Goal: Task Accomplishment & Management: Manage account settings

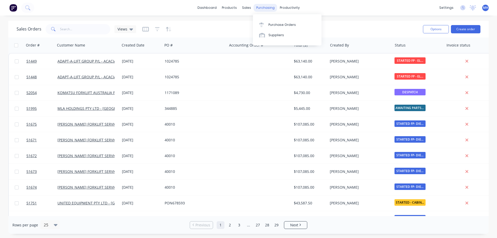
click at [260, 9] on div "purchasing" at bounding box center [266, 8] width 24 height 8
click at [270, 27] on div "Purchase Orders" at bounding box center [282, 25] width 27 height 5
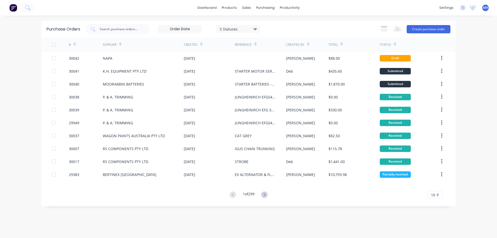
click at [437, 194] on div "10" at bounding box center [435, 195] width 15 height 8
click at [435, 186] on div "35" at bounding box center [435, 186] width 15 height 9
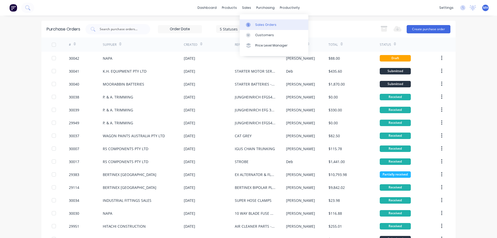
click at [270, 25] on div "Sales Orders" at bounding box center [265, 25] width 21 height 5
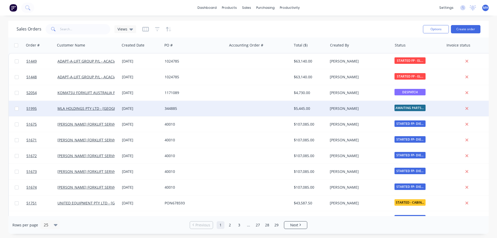
click at [191, 113] on div "344885" at bounding box center [195, 109] width 64 height 16
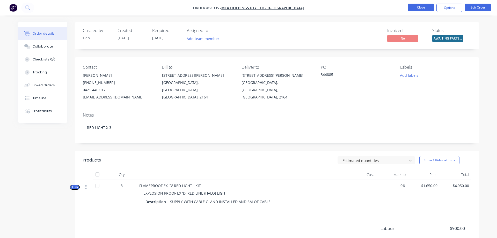
click at [425, 9] on button "Close" at bounding box center [421, 8] width 26 height 8
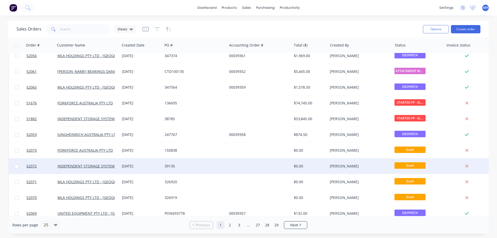
scroll to position [232, 0]
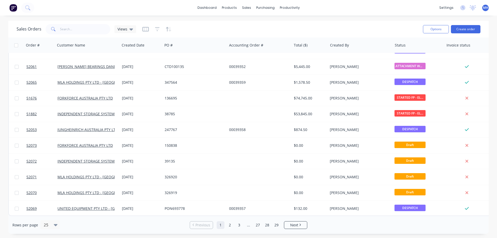
drag, startPoint x: 337, startPoint y: 8, endPoint x: 331, endPoint y: 9, distance: 6.7
click at [334, 9] on div "dashboard products sales purchasing productivity dashboard products Product Cat…" at bounding box center [248, 8] width 497 height 16
click at [267, 4] on div "purchasing" at bounding box center [266, 8] width 24 height 8
click at [276, 23] on div "Purchase Orders" at bounding box center [282, 25] width 27 height 5
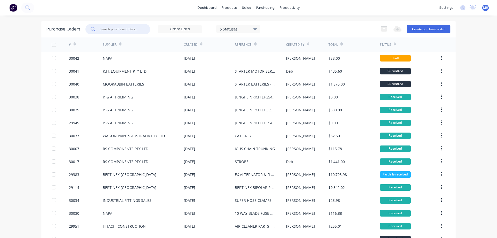
click at [112, 30] on input "text" at bounding box center [120, 29] width 43 height 5
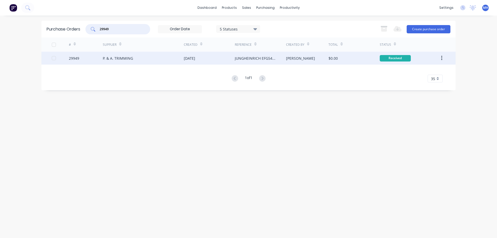
type input "29949"
click at [127, 63] on div "P. & A. TRIMMING" at bounding box center [143, 58] width 81 height 13
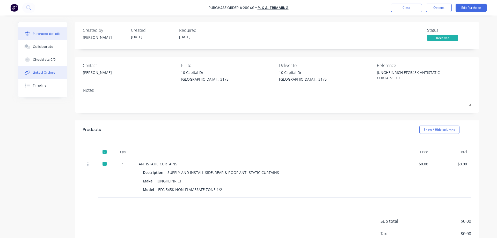
click at [42, 74] on div "Linked Orders" at bounding box center [44, 72] width 22 height 5
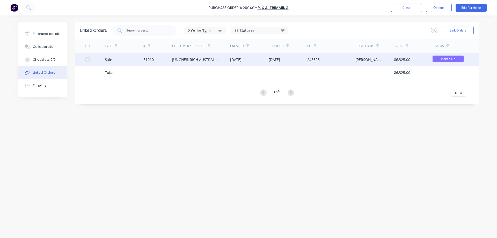
click at [187, 62] on div "JUNGHEINRICH AUSTRALIA PTY LTD - [GEOGRAPHIC_DATA]" at bounding box center [201, 59] width 58 height 13
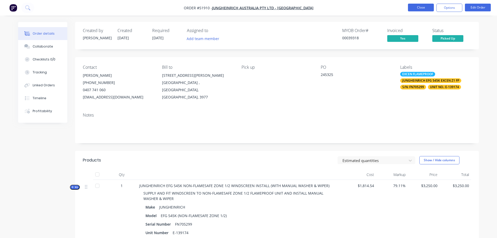
click at [420, 7] on button "Close" at bounding box center [421, 8] width 26 height 8
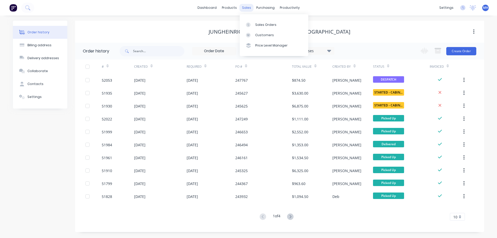
click at [247, 10] on div "sales" at bounding box center [247, 8] width 14 height 8
click at [259, 26] on div "Sales Orders" at bounding box center [265, 25] width 21 height 5
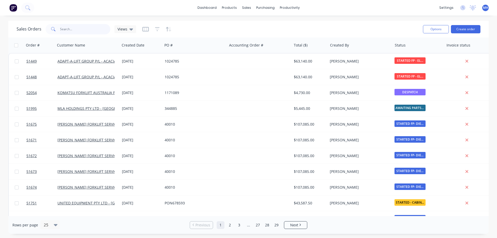
click at [84, 29] on input "text" at bounding box center [85, 29] width 50 height 10
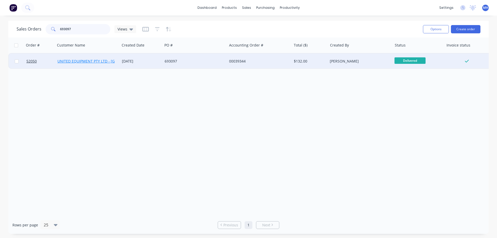
type input "693097"
click at [87, 61] on link "UNITED EQUIPMENT PTY LTD - [GEOGRAPHIC_DATA]" at bounding box center [101, 61] width 89 height 5
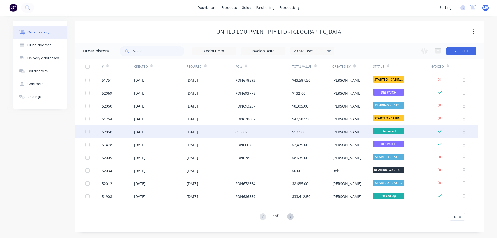
click at [238, 132] on div "693097" at bounding box center [241, 131] width 12 height 5
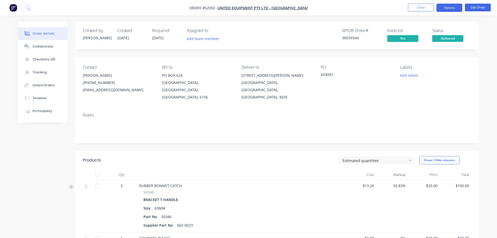
click at [450, 8] on button "Options" at bounding box center [450, 8] width 26 height 8
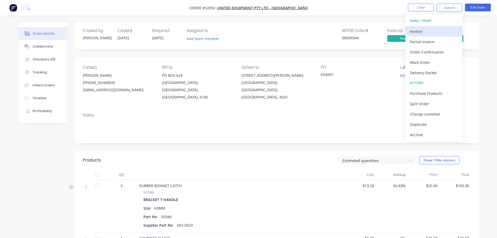
click at [420, 31] on div "Invoice" at bounding box center [434, 32] width 48 height 8
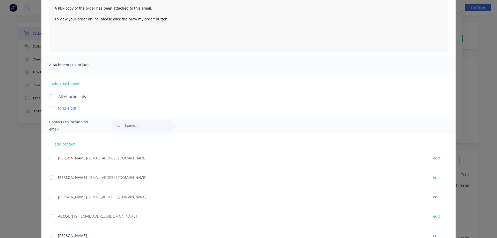
scroll to position [30, 0]
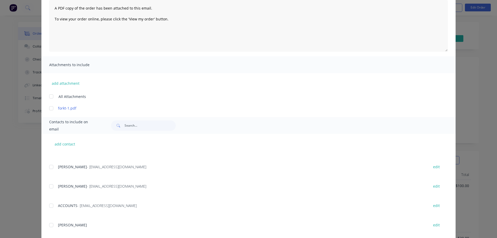
click at [52, 206] on div at bounding box center [51, 206] width 10 height 10
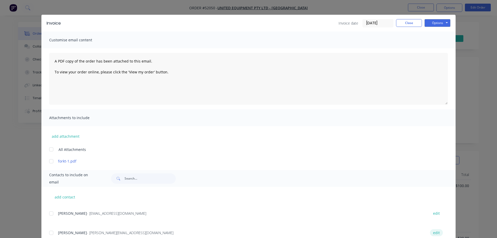
scroll to position [0, 0]
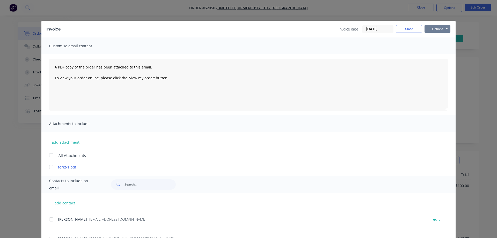
click at [438, 28] on button "Options" at bounding box center [438, 29] width 26 height 8
click at [441, 57] on button "Email" at bounding box center [441, 55] width 33 height 9
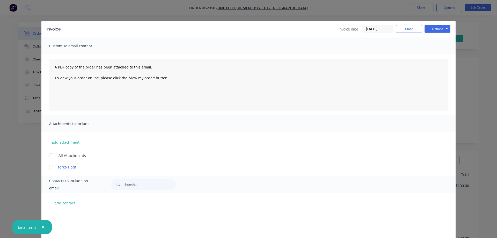
scroll to position [230, 0]
click at [402, 33] on div "Invoice date [DATE] Close Options Preview Print Email" at bounding box center [395, 29] width 112 height 8
click at [413, 26] on button "Close" at bounding box center [409, 29] width 26 height 8
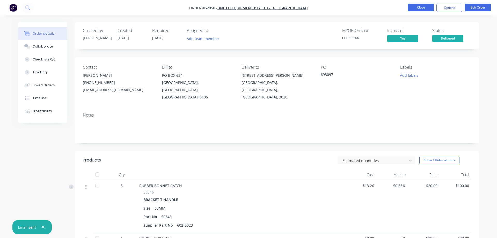
click at [426, 9] on button "Close" at bounding box center [421, 8] width 26 height 8
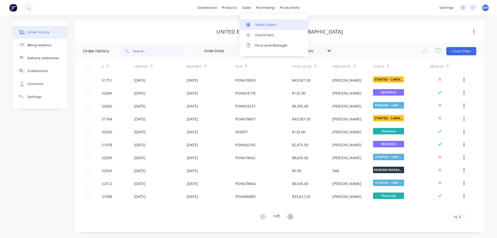
click at [256, 25] on div "Sales Orders" at bounding box center [265, 25] width 21 height 5
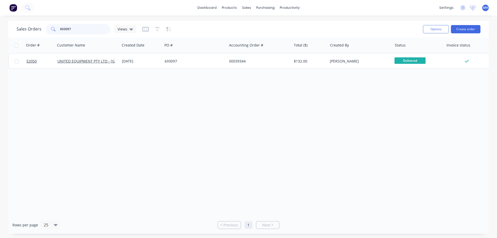
drag, startPoint x: 73, startPoint y: 28, endPoint x: 49, endPoint y: 31, distance: 23.2
click at [60, 31] on input "693097" at bounding box center [85, 29] width 50 height 10
type input "\"
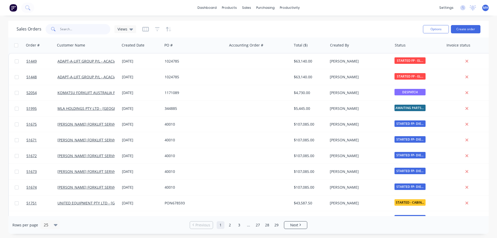
click at [69, 31] on input "text" at bounding box center [85, 29] width 50 height 10
click at [262, 10] on div "purchasing" at bounding box center [266, 8] width 24 height 8
click at [271, 26] on div "Purchase Orders" at bounding box center [282, 25] width 27 height 5
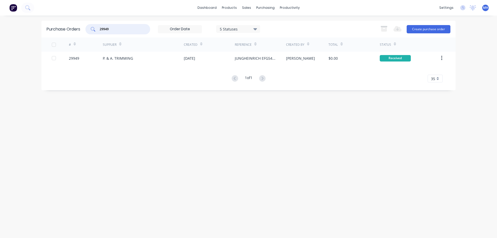
drag, startPoint x: 101, startPoint y: 28, endPoint x: 82, endPoint y: 29, distance: 18.4
click at [99, 29] on input "29949" at bounding box center [120, 29] width 43 height 5
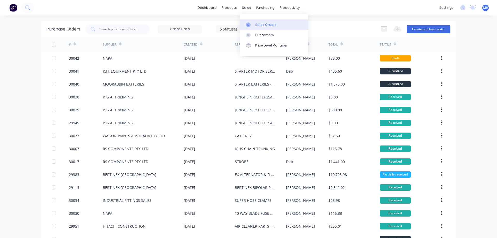
click at [258, 24] on div "Sales Orders" at bounding box center [265, 25] width 21 height 5
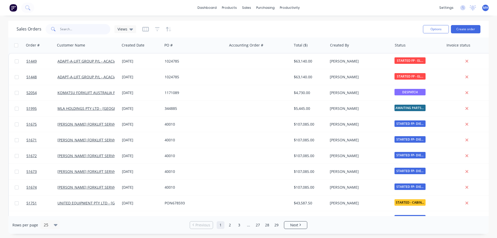
click at [80, 30] on input "text" at bounding box center [85, 29] width 50 height 10
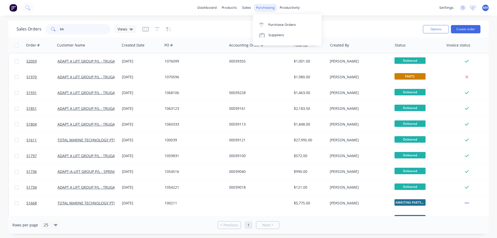
type input "kh"
click at [256, 8] on div "purchasing" at bounding box center [266, 8] width 24 height 8
click at [265, 24] on div at bounding box center [263, 25] width 8 height 5
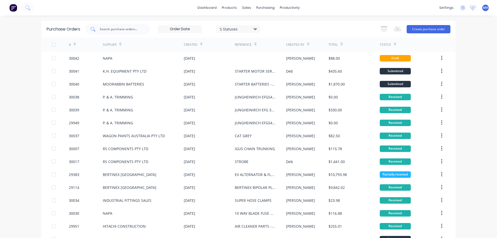
click at [99, 27] on div at bounding box center [117, 29] width 65 height 10
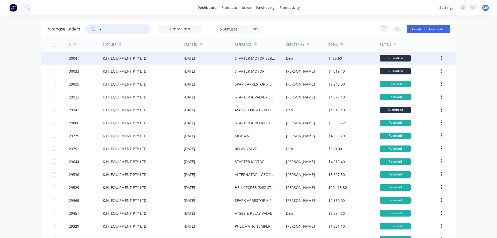
type input "kh"
click at [205, 60] on div "[DATE]" at bounding box center [209, 58] width 51 height 13
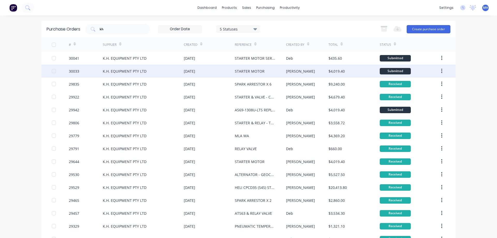
click at [119, 72] on div "K.H. EQUIPMENT PTY LTD" at bounding box center [125, 71] width 44 height 5
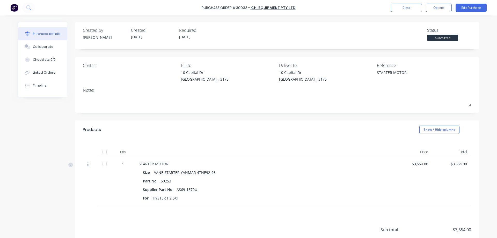
type textarea "x"
click at [39, 72] on div "Linked Orders" at bounding box center [44, 72] width 22 height 5
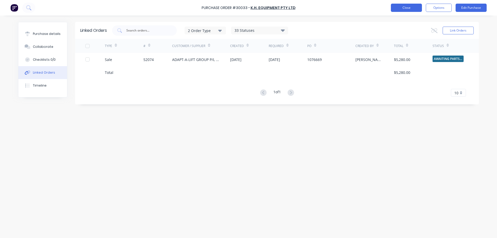
click at [396, 10] on button "Close" at bounding box center [406, 8] width 31 height 8
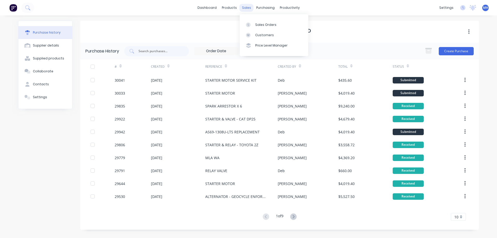
click at [245, 6] on div "sales" at bounding box center [247, 8] width 14 height 8
click at [262, 26] on div "Sales Orders" at bounding box center [265, 25] width 21 height 5
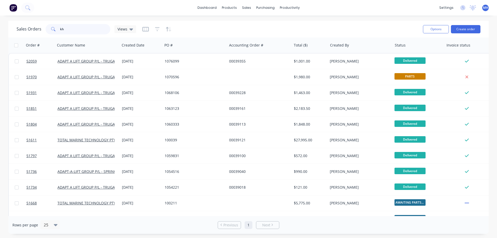
drag, startPoint x: 69, startPoint y: 27, endPoint x: 41, endPoint y: 27, distance: 27.7
click at [60, 27] on input "kh" at bounding box center [85, 29] width 50 height 10
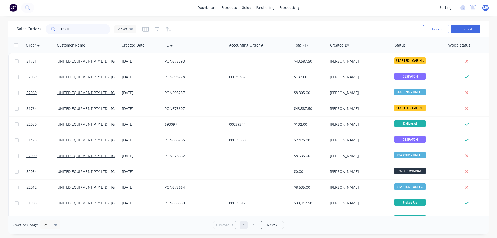
type input "39360"
drag, startPoint x: 74, startPoint y: 28, endPoint x: 33, endPoint y: 30, distance: 40.2
click at [60, 30] on input "39360" at bounding box center [85, 29] width 50 height 10
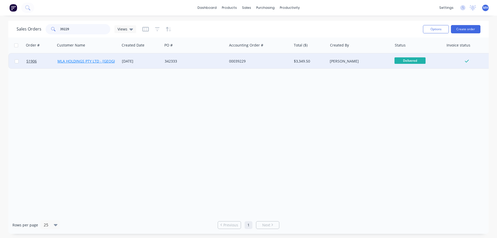
type input "39229"
click at [76, 62] on link "MLA HOLDINGS PTY LTD - [GEOGRAPHIC_DATA]" at bounding box center [97, 61] width 81 height 5
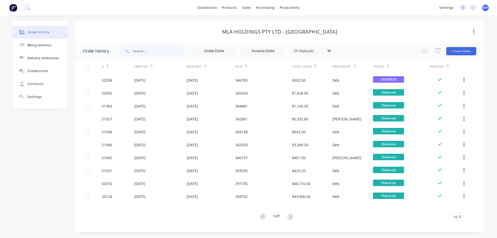
click at [459, 216] on div "10" at bounding box center [457, 217] width 15 height 8
click at [458, 209] on div "35" at bounding box center [457, 208] width 15 height 9
click at [134, 51] on input "text" at bounding box center [158, 51] width 51 height 10
type input "39229"
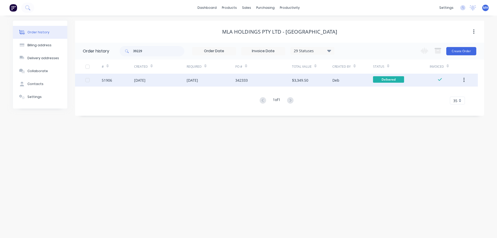
click at [146, 82] on div "[DATE]" at bounding box center [139, 80] width 11 height 5
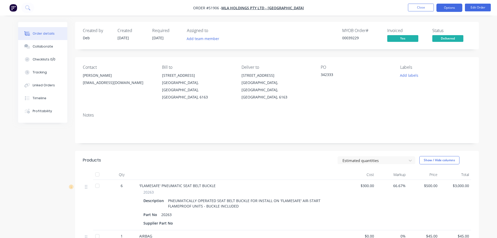
click at [445, 9] on button "Options" at bounding box center [450, 8] width 26 height 8
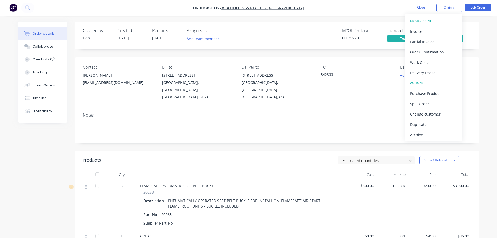
click at [418, 21] on div "EMAIL / PRINT" at bounding box center [434, 21] width 48 height 7
click at [420, 19] on div "EMAIL / PRINT" at bounding box center [434, 21] width 48 height 7
click at [422, 20] on div "EMAIL / PRINT" at bounding box center [434, 21] width 48 height 7
click at [385, 109] on div "Notes" at bounding box center [277, 126] width 404 height 35
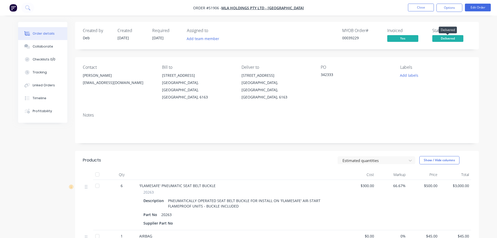
click at [443, 39] on span "Delivered" at bounding box center [447, 38] width 31 height 6
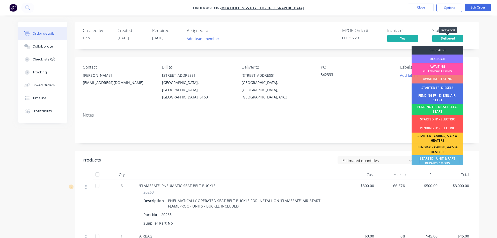
click at [443, 39] on span "Delivered" at bounding box center [447, 38] width 31 height 6
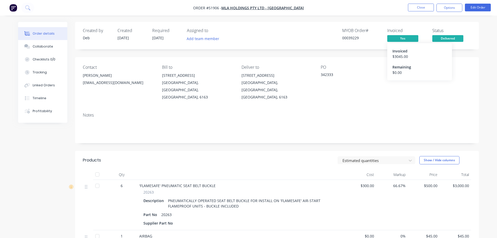
click at [409, 38] on span "Yes" at bounding box center [402, 38] width 31 height 6
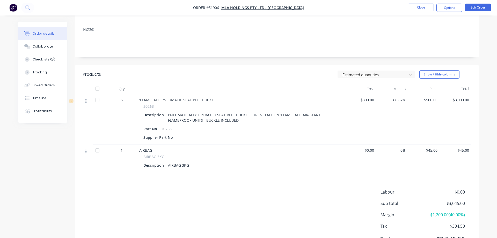
scroll to position [105, 0]
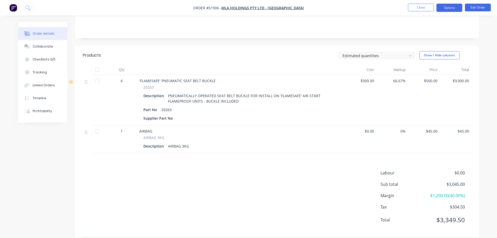
click at [443, 10] on button "Options" at bounding box center [450, 8] width 26 height 8
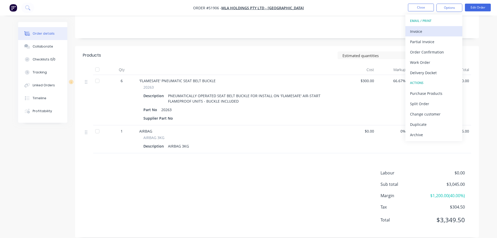
click at [417, 31] on div "Invoice" at bounding box center [434, 32] width 48 height 8
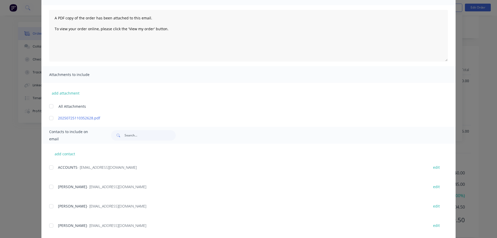
scroll to position [59, 0]
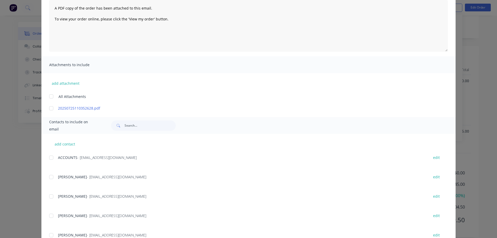
click at [51, 159] on div at bounding box center [51, 158] width 10 height 10
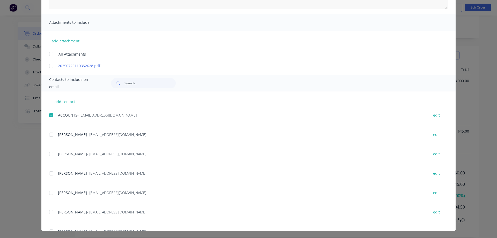
scroll to position [0, 0]
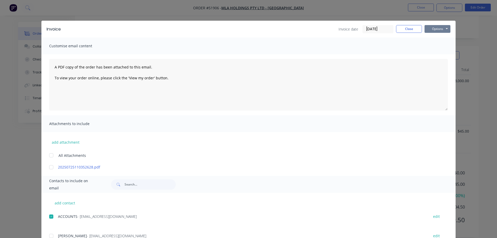
click at [436, 29] on button "Options" at bounding box center [438, 29] width 26 height 8
click at [437, 54] on button "Email" at bounding box center [441, 55] width 33 height 9
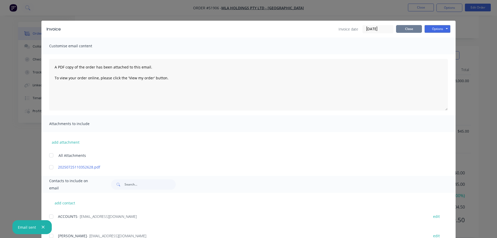
click at [406, 29] on button "Close" at bounding box center [409, 29] width 26 height 8
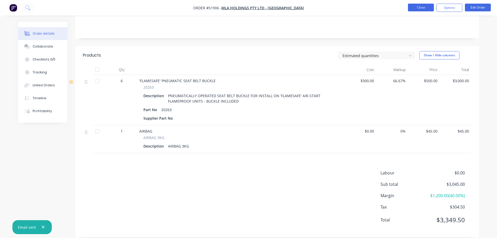
click at [416, 9] on button "Close" at bounding box center [421, 8] width 26 height 8
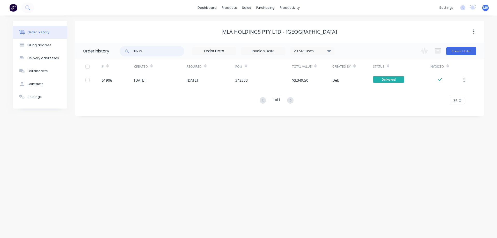
drag, startPoint x: 149, startPoint y: 52, endPoint x: 93, endPoint y: 49, distance: 56.0
click at [133, 49] on input "39229" at bounding box center [158, 51] width 51 height 10
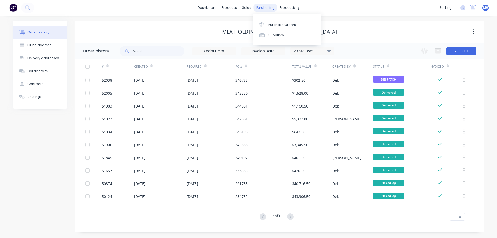
click at [259, 8] on div "purchasing" at bounding box center [266, 8] width 24 height 8
click at [277, 26] on div "Purchase Orders" at bounding box center [282, 25] width 27 height 5
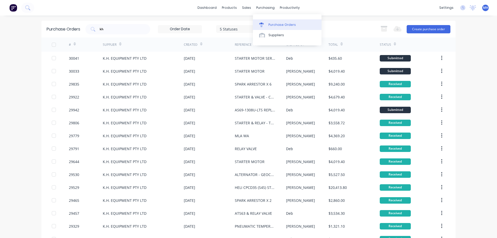
click at [271, 25] on div "Purchase Orders" at bounding box center [282, 25] width 27 height 5
drag, startPoint x: 111, startPoint y: 31, endPoint x: 94, endPoint y: 28, distance: 17.6
click at [99, 28] on input "kh" at bounding box center [120, 29] width 43 height 5
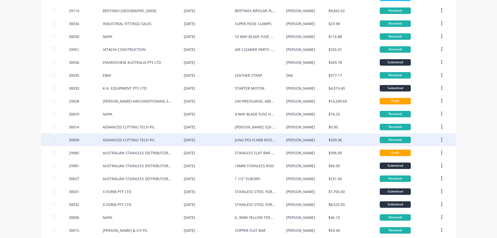
scroll to position [148, 0]
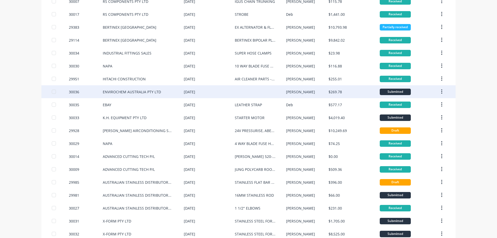
click at [123, 92] on div "ENVIROCHEM AUSTRALIA PTY LTD" at bounding box center [132, 91] width 58 height 5
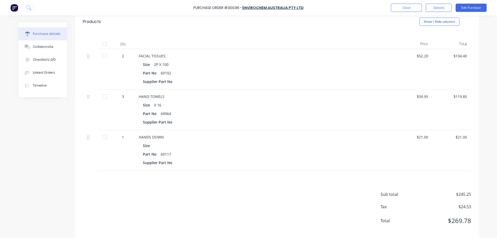
scroll to position [114, 0]
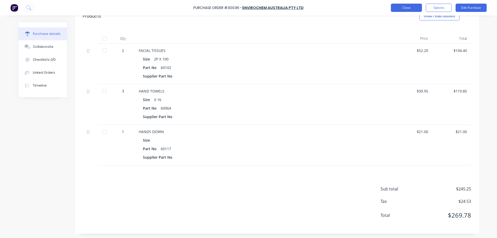
click at [407, 10] on button "Close" at bounding box center [406, 8] width 31 height 8
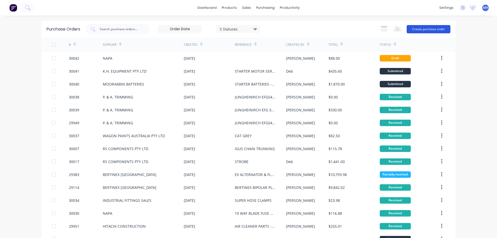
click at [430, 27] on button "Create purchase order" at bounding box center [429, 29] width 44 height 8
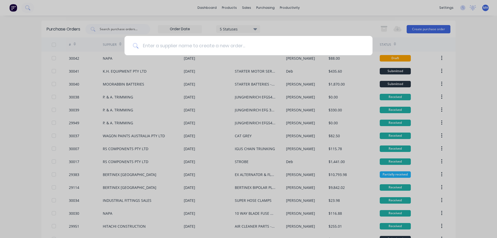
type input "W"
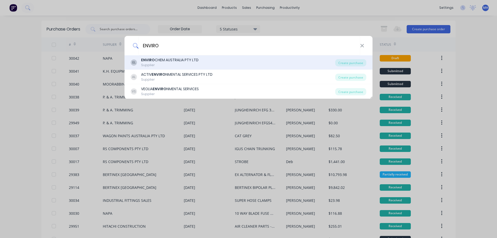
type input "ENVIRO"
click at [144, 63] on div "ENVIRO CHEM AUSTRALIA PTY LTD Supplier" at bounding box center [169, 62] width 57 height 10
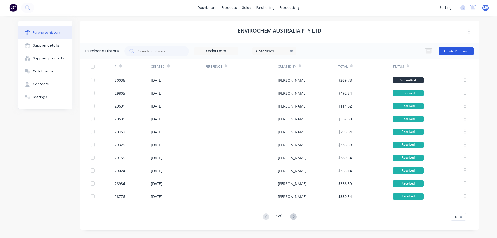
click at [455, 50] on button "Create Purchase" at bounding box center [456, 51] width 35 height 8
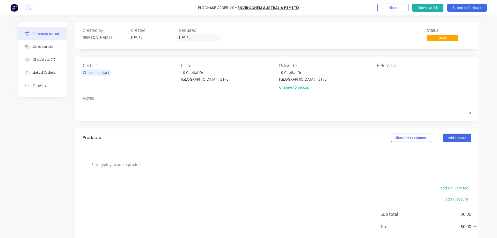
click at [93, 72] on div "Choose contact" at bounding box center [96, 72] width 26 height 5
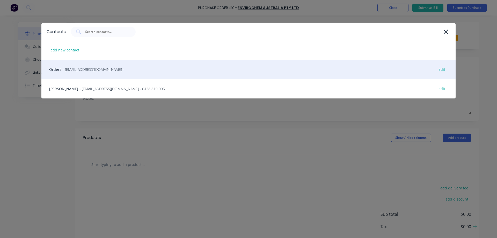
click at [67, 69] on span "- [EMAIL_ADDRESS][DOMAIN_NAME] -" at bounding box center [94, 69] width 62 height 5
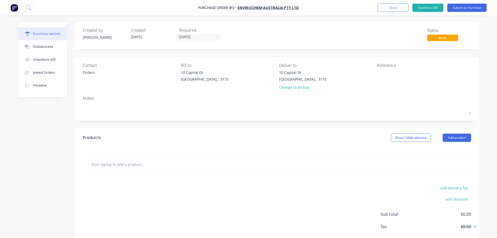
click at [138, 168] on input "text" at bounding box center [143, 165] width 104 height 10
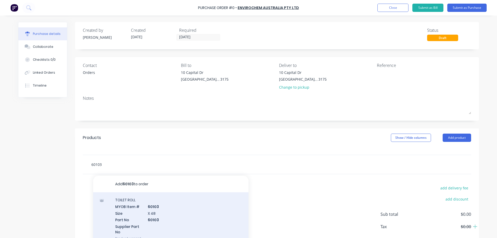
type input "60103"
click at [128, 198] on div "TOILET ROLL MYOB Item # 60103 Size X 48 Part No 60103 Supplier Part No Product …" at bounding box center [170, 220] width 155 height 54
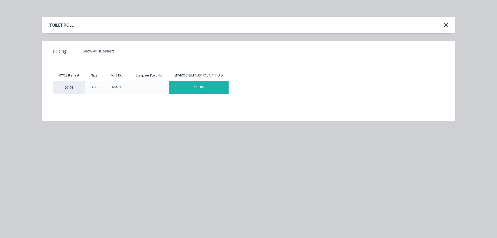
click at [200, 89] on div "$48.89" at bounding box center [199, 87] width 60 height 13
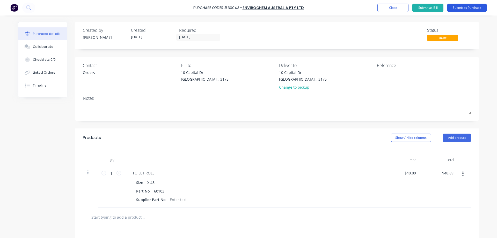
click at [462, 6] on button "Submit as Purchase" at bounding box center [466, 8] width 39 height 8
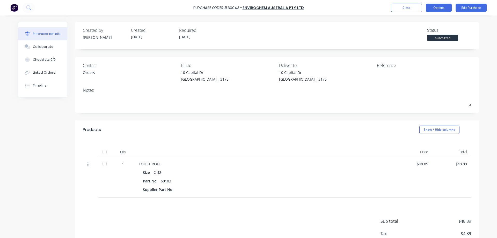
click at [442, 10] on button "Options" at bounding box center [439, 8] width 26 height 8
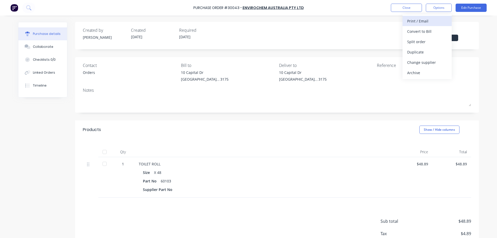
click at [423, 20] on div "Print / Email" at bounding box center [427, 21] width 40 height 8
click at [422, 30] on div "With pricing" at bounding box center [427, 32] width 40 height 8
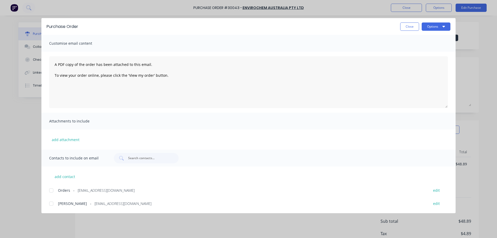
click at [50, 190] on div at bounding box center [51, 191] width 10 height 10
click at [435, 27] on button "Options" at bounding box center [436, 27] width 29 height 8
click at [417, 63] on div "Email" at bounding box center [426, 61] width 40 height 8
click at [404, 26] on button "Close" at bounding box center [409, 27] width 19 height 8
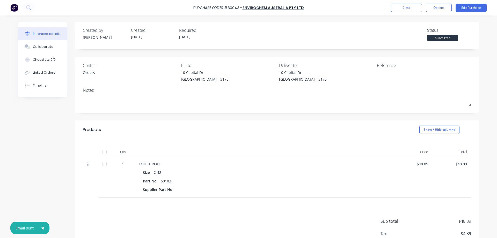
click at [442, 38] on div "Submitted" at bounding box center [442, 38] width 31 height 6
click at [405, 8] on button "Close" at bounding box center [406, 8] width 31 height 8
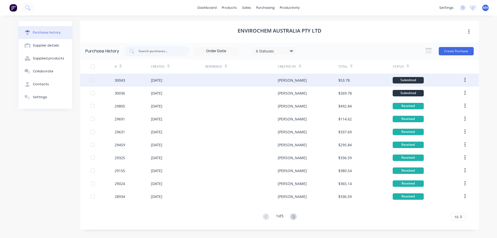
click at [203, 80] on div "[DATE]" at bounding box center [178, 80] width 54 height 13
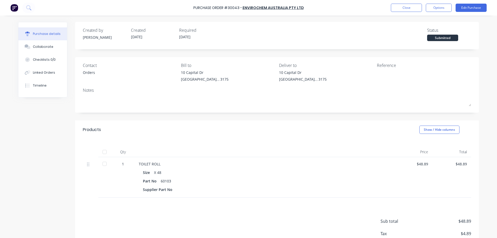
click at [436, 30] on div "Status" at bounding box center [449, 30] width 44 height 6
click at [406, 6] on button "Close" at bounding box center [406, 8] width 31 height 8
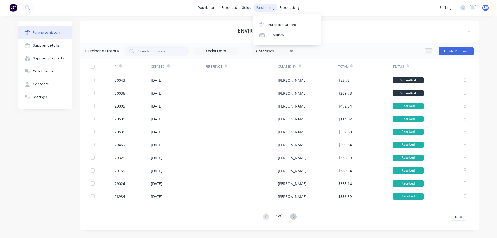
click at [263, 8] on div "purchasing" at bounding box center [266, 8] width 24 height 8
click at [282, 27] on div "Purchase Orders" at bounding box center [282, 25] width 27 height 5
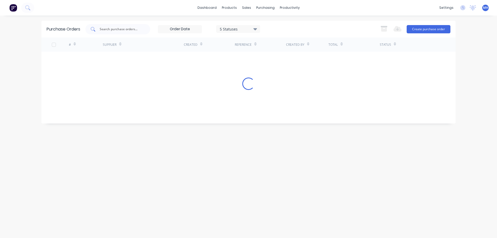
click at [114, 27] on input "text" at bounding box center [120, 29] width 43 height 5
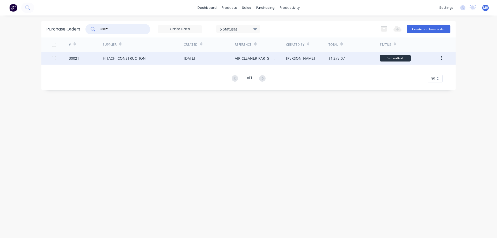
type input "30021"
click at [136, 58] on div "HITACHI CONSTRUCTION" at bounding box center [124, 58] width 43 height 5
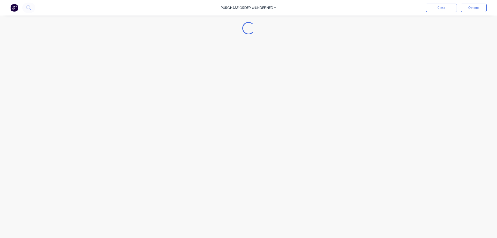
type textarea "x"
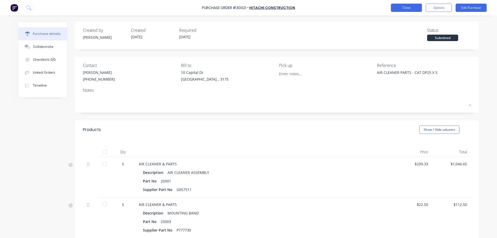
click at [407, 12] on div "Purchase Order #30021 - HITACHI CONSTRUCTION Close Options Edit Purchase" at bounding box center [248, 8] width 497 height 16
click at [407, 9] on button "Close" at bounding box center [406, 8] width 31 height 8
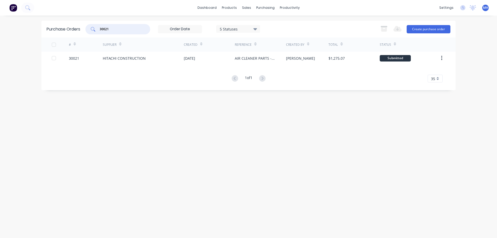
drag, startPoint x: 120, startPoint y: 27, endPoint x: 60, endPoint y: 27, distance: 60.6
click at [99, 27] on input "30021" at bounding box center [120, 29] width 43 height 5
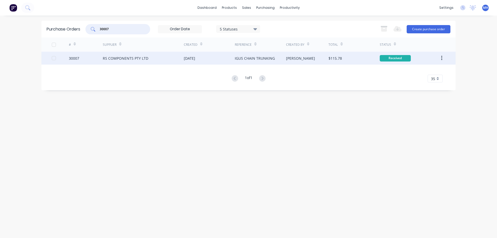
type input "30007"
click at [140, 58] on div "RS COMPONENTS PTY LTD" at bounding box center [126, 58] width 46 height 5
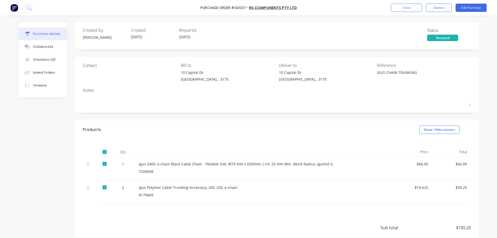
type textarea "x"
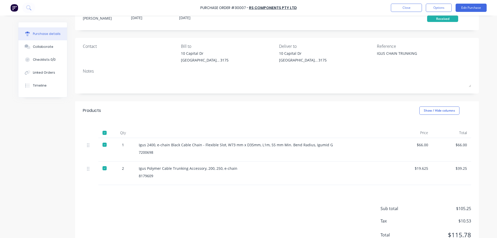
scroll to position [30, 0]
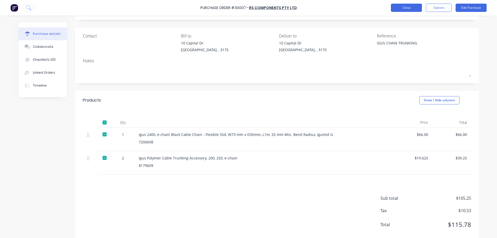
click at [402, 10] on button "Close" at bounding box center [406, 8] width 31 height 8
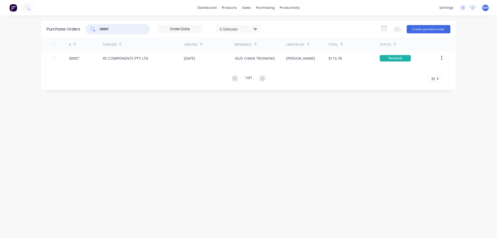
drag, startPoint x: 115, startPoint y: 28, endPoint x: 59, endPoint y: 30, distance: 56.0
click at [99, 30] on input "30007" at bounding box center [120, 29] width 43 height 5
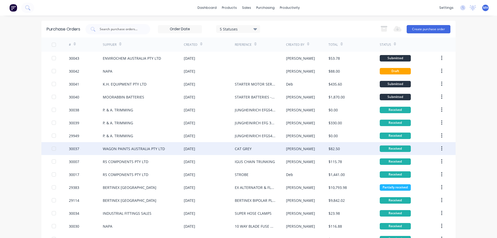
click at [133, 152] on div "WAGON PAINTS AUSTRALIA PTY LTD" at bounding box center [143, 148] width 81 height 13
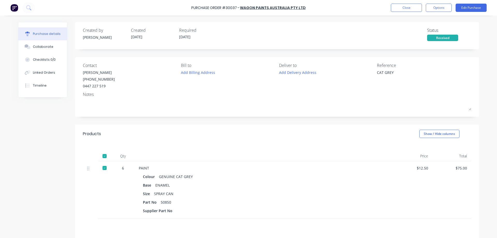
type textarea "x"
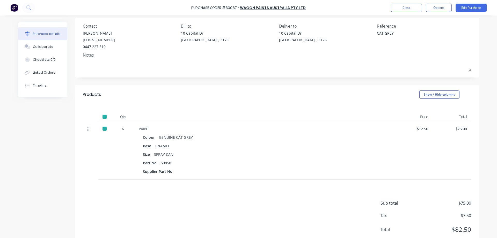
scroll to position [54, 0]
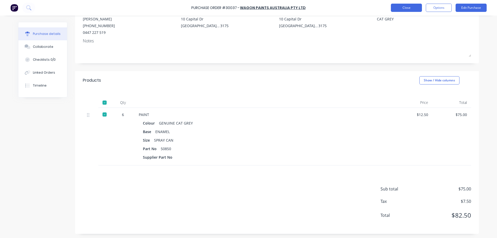
click at [401, 8] on button "Close" at bounding box center [406, 8] width 31 height 8
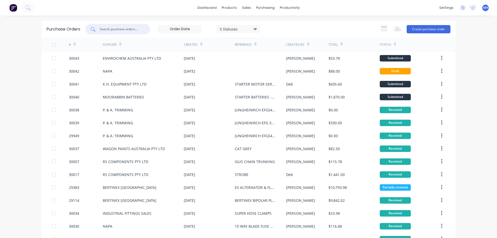
click at [112, 28] on input "text" at bounding box center [120, 29] width 43 height 5
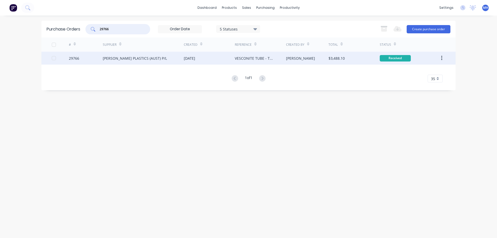
type input "29766"
click at [122, 60] on div "[PERSON_NAME] PLASTICS (AUST) P/L" at bounding box center [135, 58] width 64 height 5
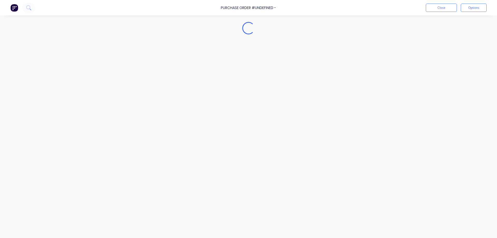
type textarea "x"
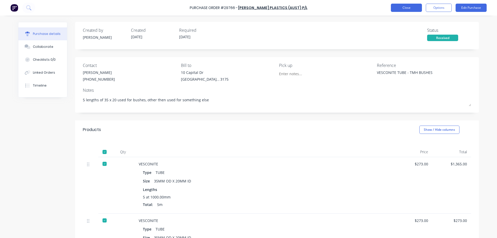
click at [414, 8] on button "Close" at bounding box center [406, 8] width 31 height 8
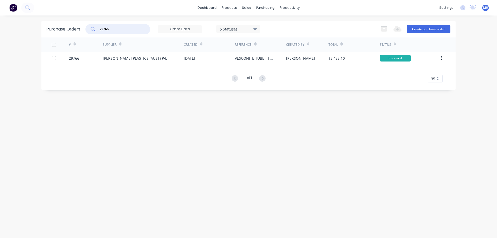
drag, startPoint x: 120, startPoint y: 30, endPoint x: 44, endPoint y: 30, distance: 76.9
click at [99, 30] on input "29766" at bounding box center [120, 29] width 43 height 5
type input "30039"
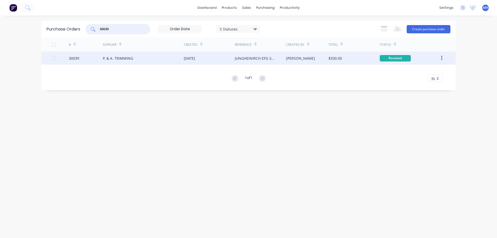
click at [108, 64] on div "P. & A. TRIMMING" at bounding box center [143, 58] width 81 height 13
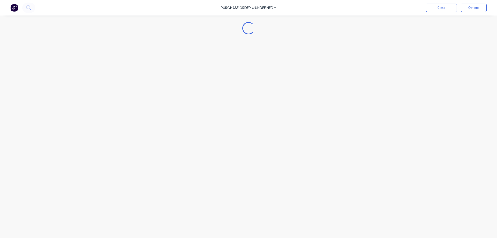
type textarea "x"
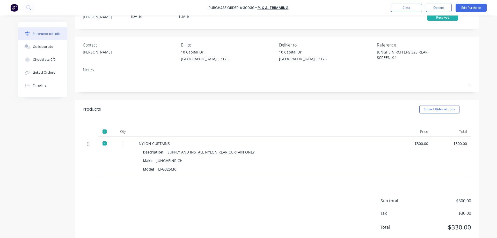
scroll to position [32, 0]
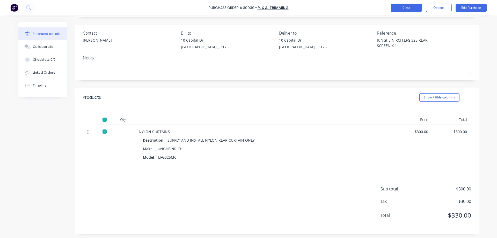
click at [403, 11] on button "Close" at bounding box center [406, 8] width 31 height 8
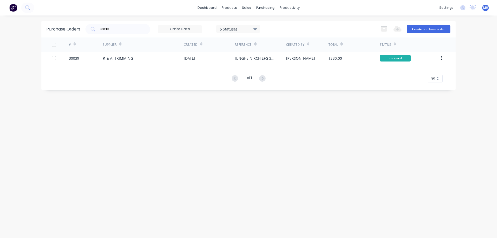
click at [417, 195] on div "Purchase Orders 30039 5 Statuses 5 Statuses Export to Excel (XLSX) Create purch…" at bounding box center [248, 127] width 414 height 213
drag, startPoint x: 114, startPoint y: 27, endPoint x: 76, endPoint y: 32, distance: 38.2
click at [99, 32] on input "30039" at bounding box center [120, 29] width 43 height 5
type input "30038"
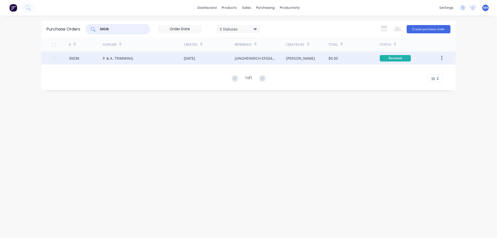
click at [135, 61] on div "P. & A. TRIMMING" at bounding box center [143, 58] width 81 height 13
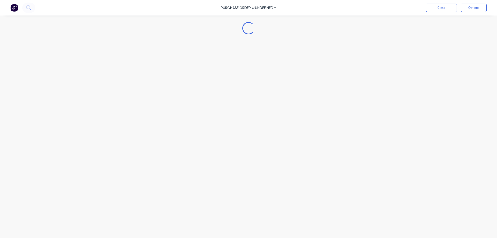
type textarea "x"
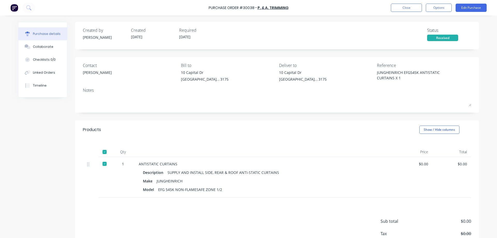
click at [391, 4] on div "Close Options Edit Purchase" at bounding box center [439, 8] width 96 height 8
click at [395, 11] on button "Close" at bounding box center [406, 8] width 31 height 8
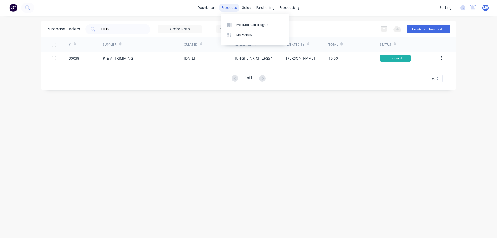
click at [231, 7] on div "products" at bounding box center [229, 8] width 20 height 8
click at [240, 25] on div "Product Catalogue" at bounding box center [252, 25] width 32 height 5
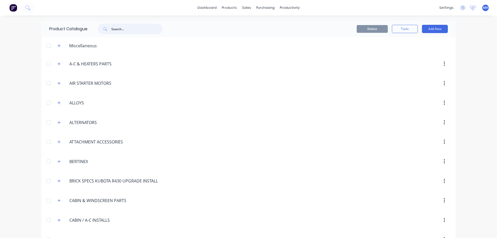
click at [134, 24] on input "text" at bounding box center [136, 29] width 51 height 10
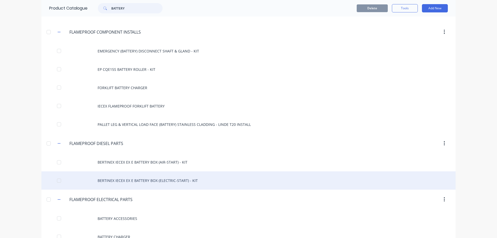
scroll to position [207, 0]
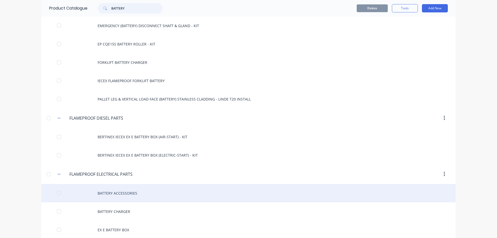
type input "BATTERY"
click at [106, 191] on div "BATTERY ACCESSORIES" at bounding box center [248, 193] width 414 height 18
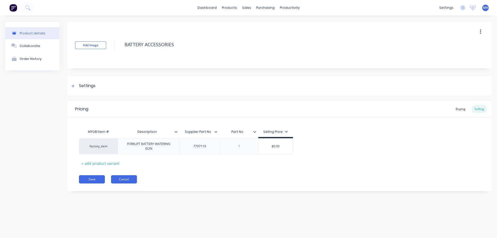
click at [130, 179] on button "Cancel" at bounding box center [124, 180] width 26 height 8
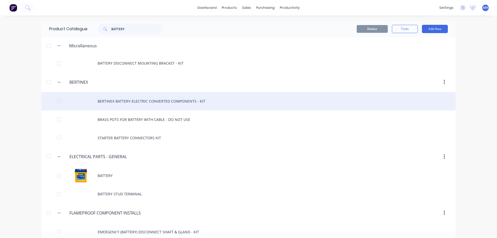
click at [141, 101] on div "BERTINEX BATTERY-ELECTRIC CONVERTED COMPONENTS - KIT" at bounding box center [248, 101] width 414 height 18
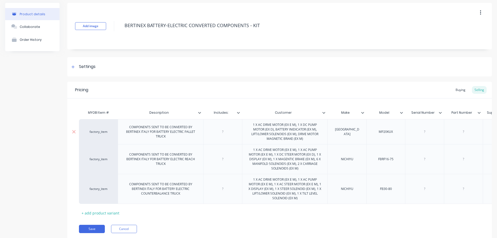
scroll to position [30, 0]
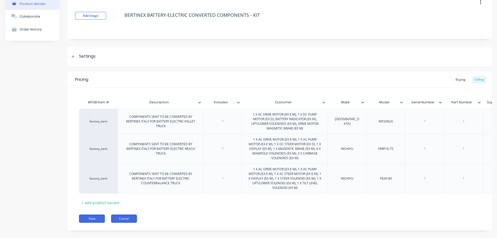
click at [125, 220] on button "Cancel" at bounding box center [124, 219] width 26 height 8
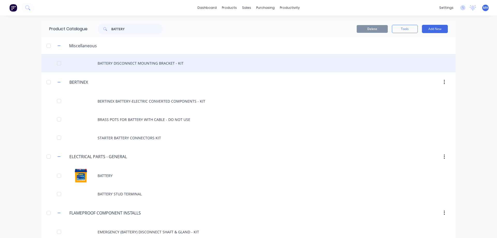
click at [120, 62] on div "BATTERY DISCONNECT MOUNTING BRACKET - KIT" at bounding box center [248, 63] width 414 height 18
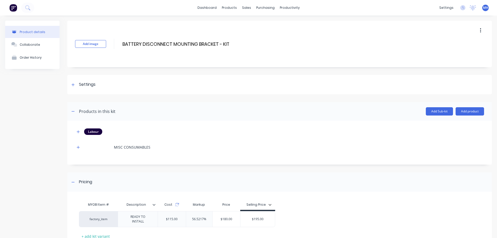
scroll to position [37, 0]
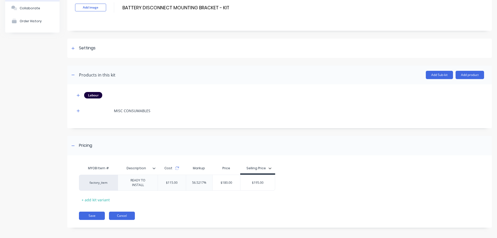
click at [115, 213] on button "Cancel" at bounding box center [122, 216] width 26 height 8
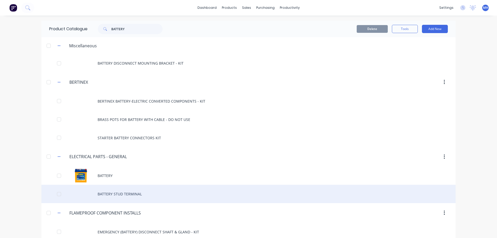
click at [115, 193] on div "BATTERY STUD TERMINAL" at bounding box center [248, 194] width 414 height 18
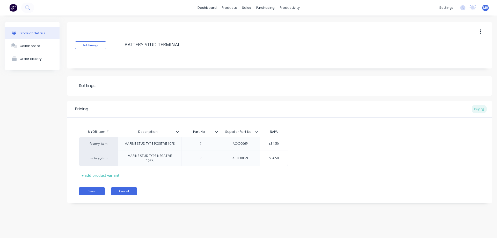
click at [130, 193] on button "Cancel" at bounding box center [124, 191] width 26 height 8
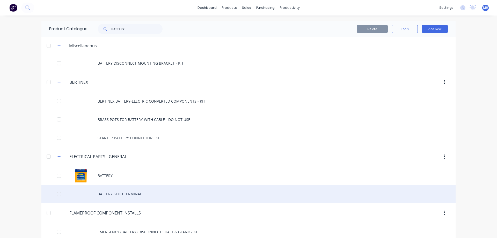
scroll to position [30, 0]
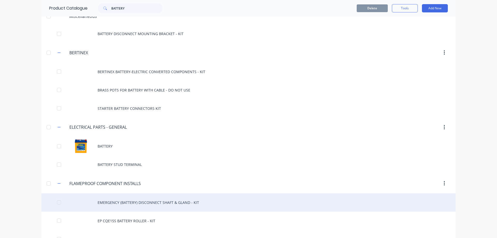
click at [140, 202] on div "EMERGENCY (BATTERY) DISCONNECT SHAFT & GLAND - KIT" at bounding box center [248, 203] width 414 height 18
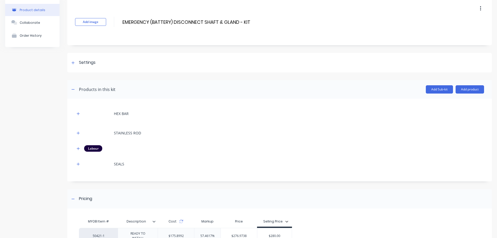
scroll to position [59, 0]
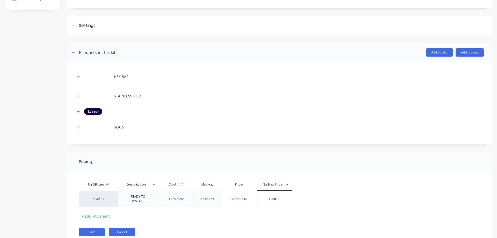
click at [124, 231] on button "Cancel" at bounding box center [122, 232] width 26 height 8
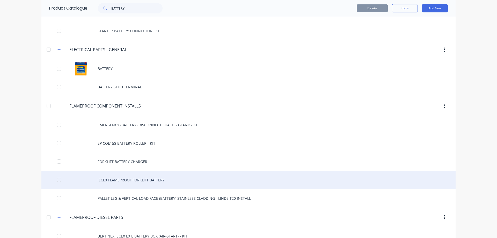
scroll to position [118, 0]
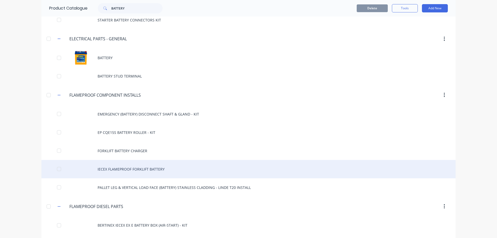
click at [124, 171] on div "IECEX FLAMEPROOF FORKLIFT BATTERY" at bounding box center [248, 169] width 414 height 18
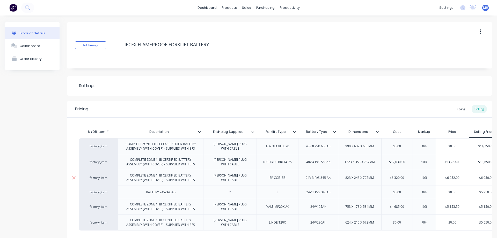
type textarea "x"
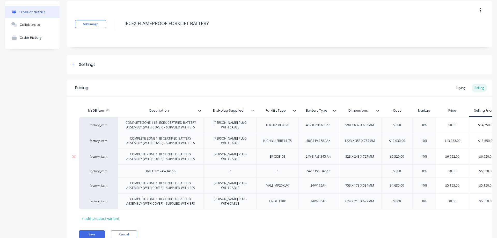
scroll to position [44, 0]
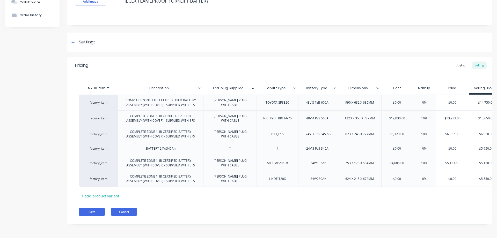
click at [126, 211] on button "Cancel" at bounding box center [124, 212] width 26 height 8
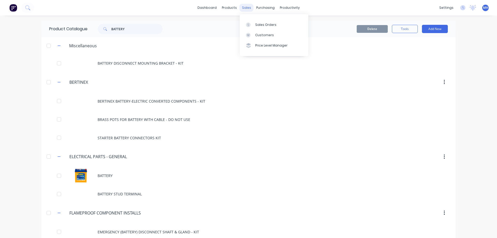
click at [245, 6] on div "sales" at bounding box center [247, 8] width 14 height 8
click at [263, 25] on div "Sales Orders" at bounding box center [265, 25] width 21 height 5
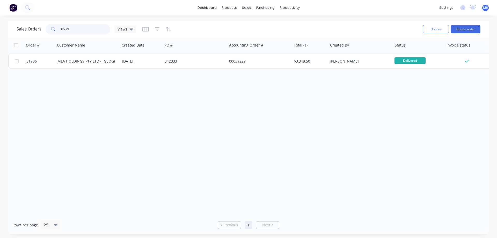
drag, startPoint x: 74, startPoint y: 30, endPoint x: 22, endPoint y: 26, distance: 51.9
click at [60, 26] on input "39229" at bounding box center [85, 29] width 50 height 10
drag, startPoint x: 329, startPoint y: 185, endPoint x: 307, endPoint y: 157, distance: 35.3
click at [329, 183] on div "Order # Customer Name Created Date PO # Accounting Order # Total ($) Created By…" at bounding box center [248, 127] width 481 height 179
drag, startPoint x: 70, startPoint y: 27, endPoint x: 43, endPoint y: 27, distance: 27.2
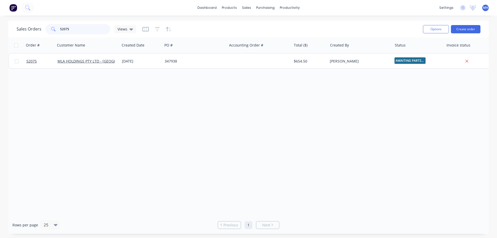
click at [60, 27] on input "52075" at bounding box center [85, 29] width 50 height 10
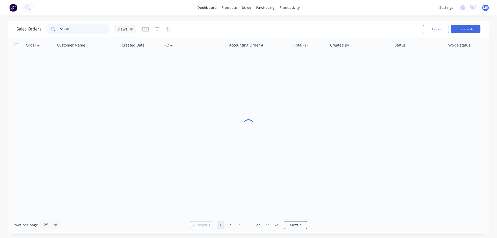
type input "51970"
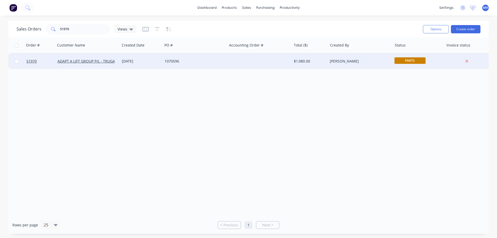
click at [109, 66] on div "ADAPT A LIFT GROUP P/L - TRUGANINA" at bounding box center [87, 62] width 64 height 16
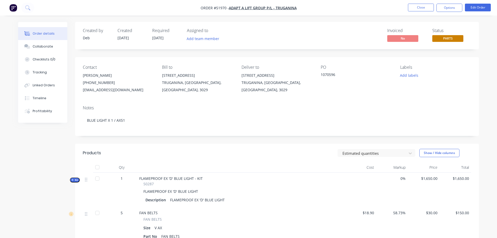
click at [450, 35] on div "Status PARTS" at bounding box center [451, 35] width 39 height 15
click at [450, 42] on button "PARTS" at bounding box center [447, 39] width 31 height 8
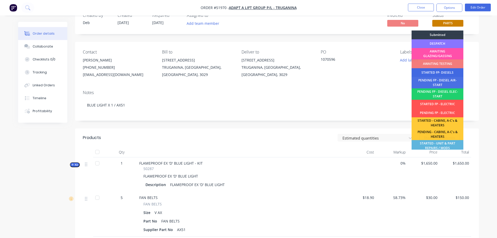
scroll to position [6, 0]
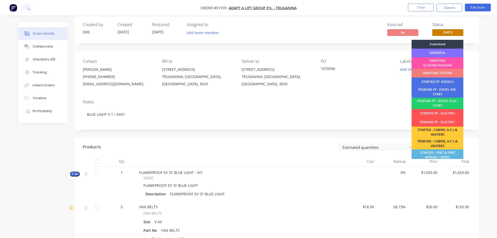
click at [448, 53] on div "DESPATCH" at bounding box center [438, 53] width 52 height 9
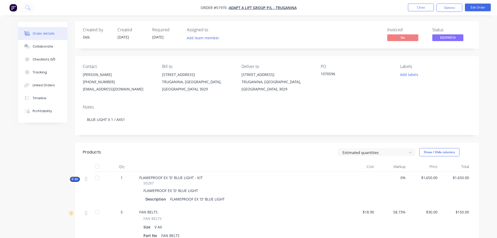
scroll to position [0, 0]
click at [453, 6] on button "Options" at bounding box center [450, 8] width 26 height 8
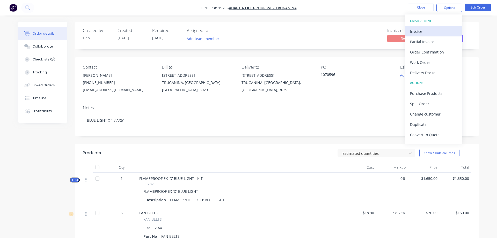
click at [414, 31] on div "Invoice" at bounding box center [434, 32] width 48 height 8
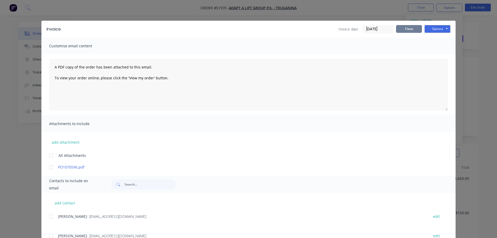
click at [407, 29] on button "Close" at bounding box center [409, 29] width 26 height 8
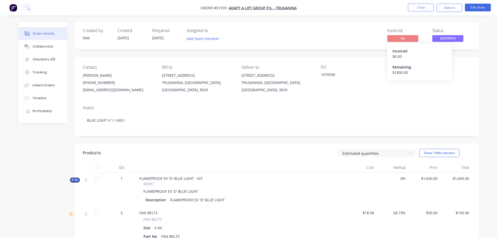
click at [414, 37] on span "No" at bounding box center [402, 38] width 31 height 6
click at [447, 8] on button "Options" at bounding box center [450, 8] width 26 height 8
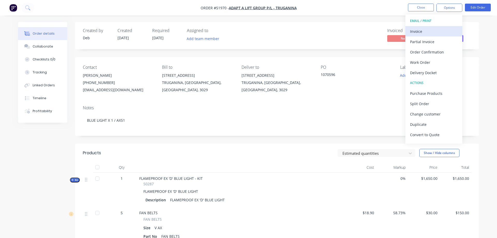
click at [422, 33] on div "Invoice" at bounding box center [434, 32] width 48 height 8
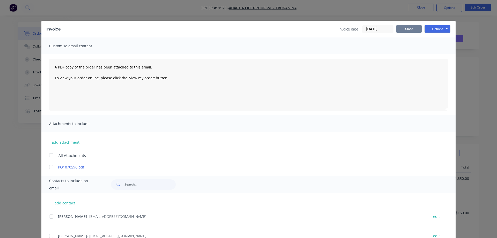
click at [413, 30] on button "Close" at bounding box center [409, 29] width 26 height 8
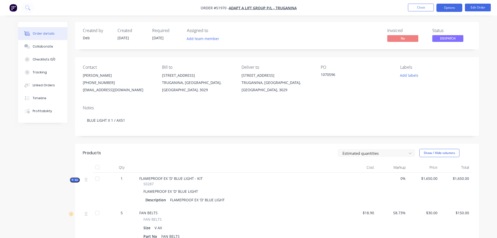
click at [445, 9] on button "Options" at bounding box center [450, 8] width 26 height 8
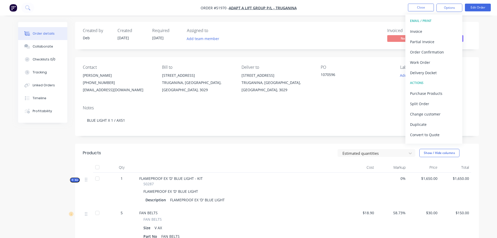
click at [430, 20] on div "EMAIL / PRINT" at bounding box center [434, 21] width 48 height 7
click at [417, 21] on div "EMAIL / PRINT" at bounding box center [434, 21] width 48 height 7
click at [417, 32] on div "Invoice" at bounding box center [434, 32] width 48 height 8
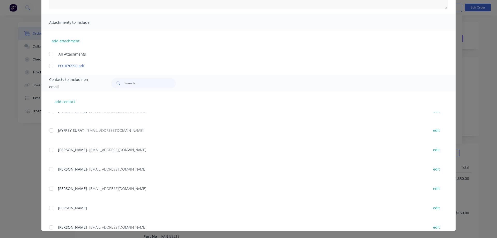
scroll to position [269, 0]
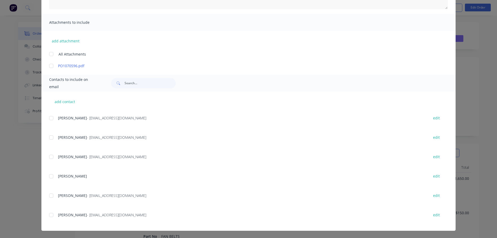
click at [50, 217] on div at bounding box center [51, 215] width 10 height 10
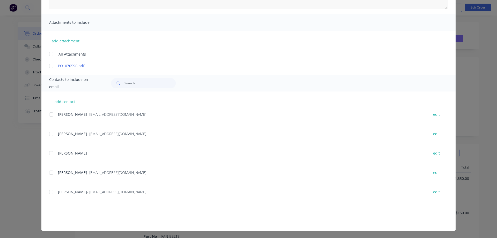
scroll to position [92, 0]
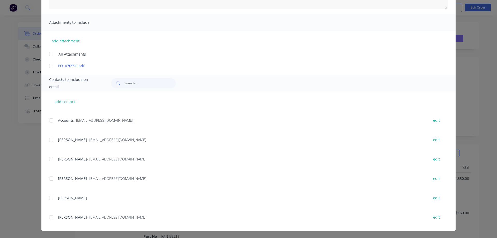
click at [51, 120] on div at bounding box center [51, 120] width 10 height 10
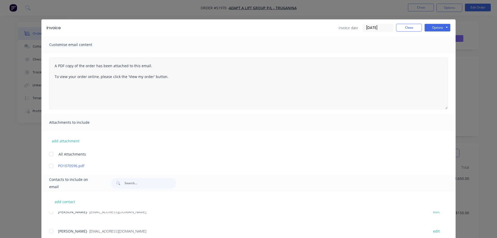
scroll to position [0, 0]
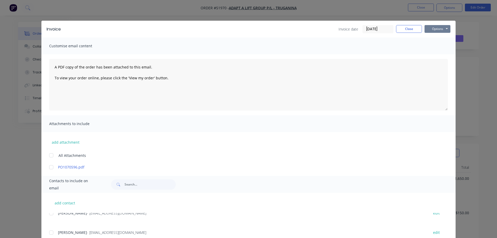
click at [439, 29] on button "Options" at bounding box center [438, 29] width 26 height 8
click at [439, 54] on button "Email" at bounding box center [441, 55] width 33 height 9
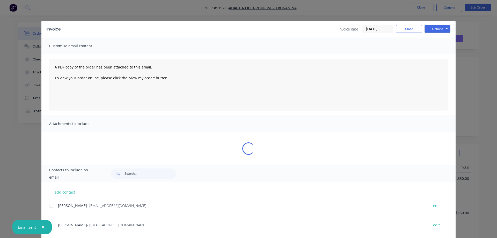
scroll to position [3, 0]
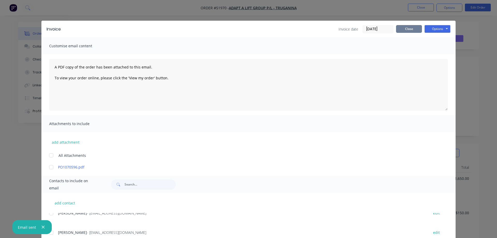
click at [409, 27] on button "Close" at bounding box center [409, 29] width 26 height 8
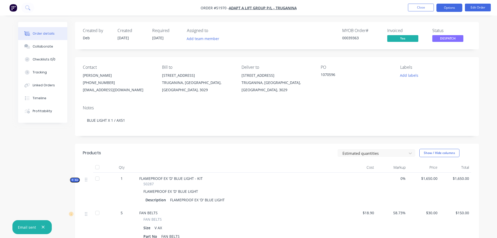
click at [452, 5] on button "Options" at bounding box center [450, 8] width 26 height 8
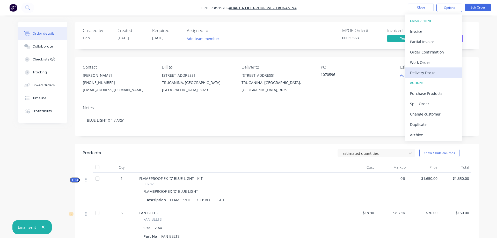
click at [429, 73] on div "Delivery Docket" at bounding box center [434, 73] width 48 height 8
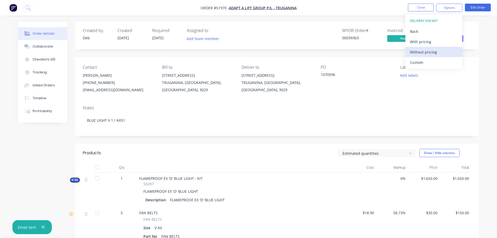
click at [423, 52] on div "Without pricing" at bounding box center [434, 52] width 48 height 8
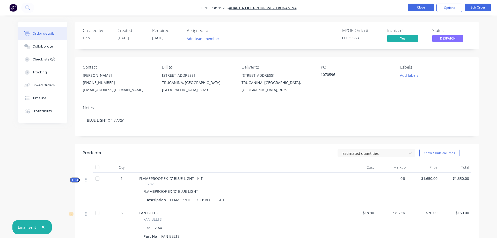
click at [423, 7] on button "Close" at bounding box center [421, 8] width 26 height 8
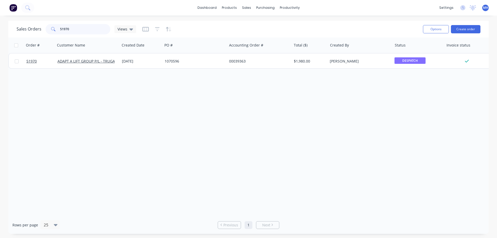
drag, startPoint x: 77, startPoint y: 30, endPoint x: 26, endPoint y: 31, distance: 51.0
click at [60, 31] on input "51970" at bounding box center [85, 29] width 50 height 10
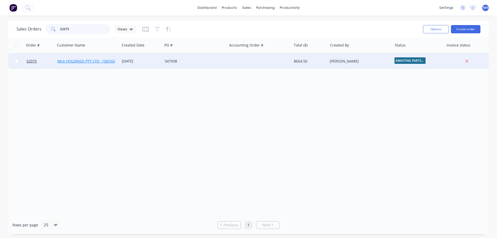
type input "52075"
click at [79, 60] on link "MLA HOLDINGS PTY LTD - [GEOGRAPHIC_DATA]" at bounding box center [97, 61] width 81 height 5
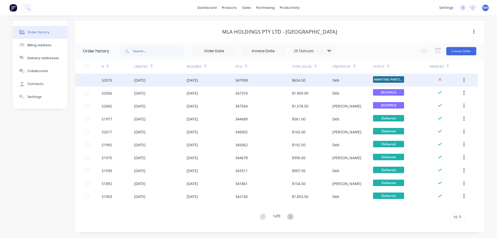
click at [155, 82] on div "[DATE]" at bounding box center [160, 80] width 53 height 13
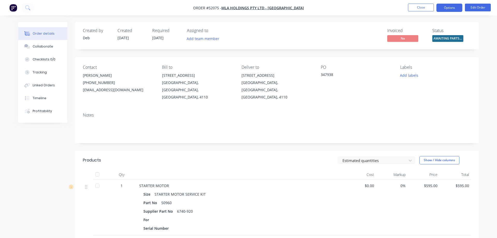
click at [454, 7] on button "Options" at bounding box center [450, 8] width 26 height 8
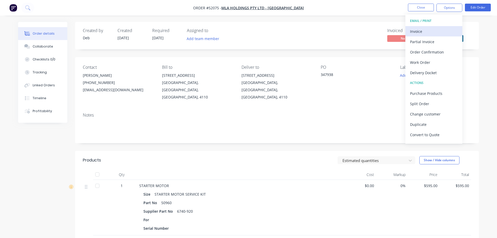
click at [409, 35] on button "Invoice" at bounding box center [434, 31] width 57 height 10
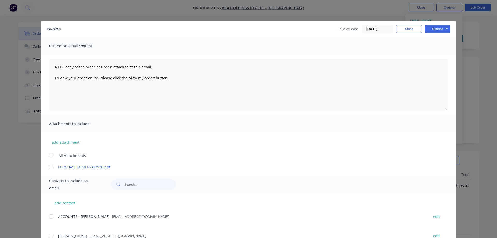
click at [52, 219] on div at bounding box center [51, 217] width 10 height 10
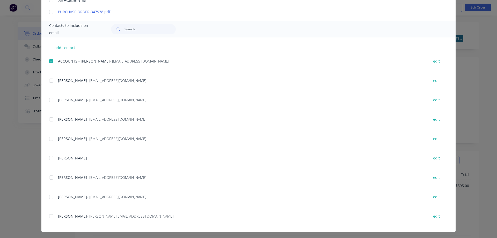
scroll to position [157, 0]
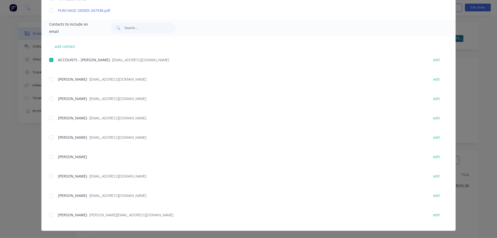
click at [50, 139] on div at bounding box center [51, 138] width 10 height 10
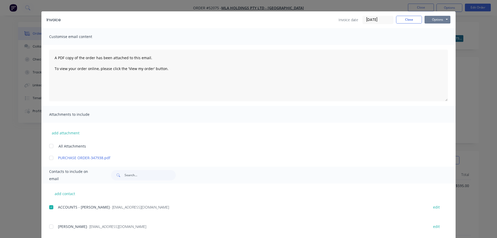
click at [443, 18] on button "Options" at bounding box center [438, 20] width 26 height 8
click at [440, 45] on button "Email" at bounding box center [441, 46] width 33 height 9
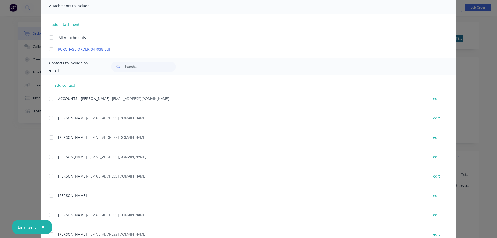
scroll to position [0, 0]
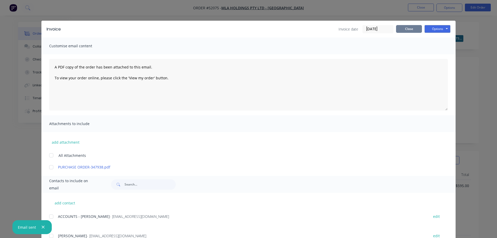
click at [413, 27] on button "Close" at bounding box center [409, 29] width 26 height 8
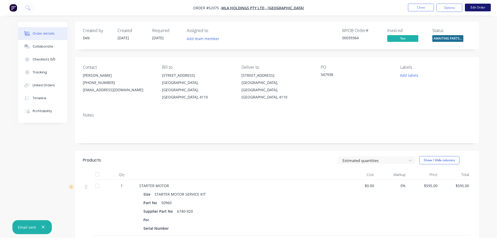
click at [477, 7] on button "Edit Order" at bounding box center [478, 8] width 26 height 8
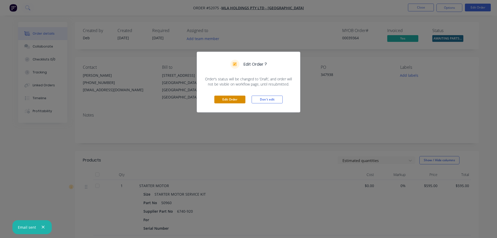
click at [227, 101] on button "Edit Order" at bounding box center [229, 100] width 31 height 8
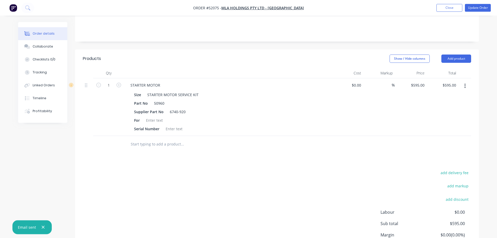
scroll to position [132, 0]
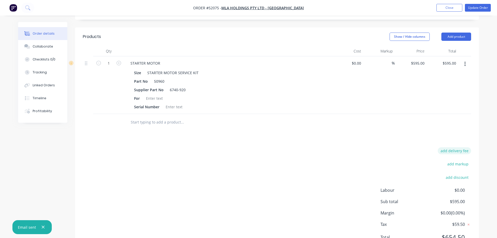
click at [458, 148] on button "add delivery fee" at bounding box center [454, 151] width 33 height 7
type input "3"
type input "40"
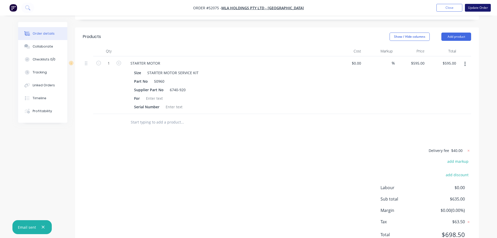
click at [478, 8] on button "Update Order" at bounding box center [478, 8] width 26 height 8
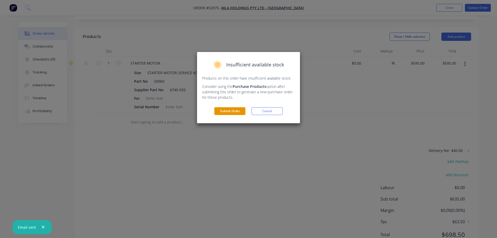
click at [232, 111] on button "Submit Order" at bounding box center [229, 111] width 31 height 8
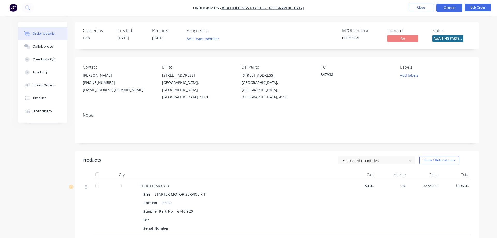
click at [452, 8] on button "Options" at bounding box center [450, 8] width 26 height 8
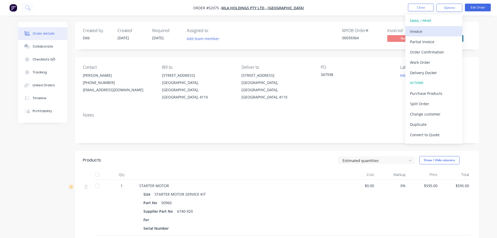
click at [421, 36] on button "Invoice" at bounding box center [434, 31] width 57 height 10
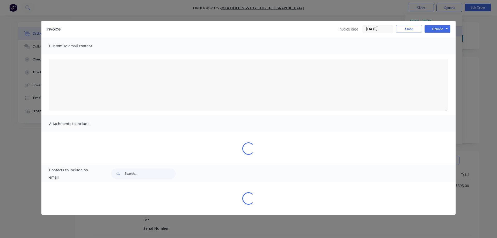
type textarea "A PDF copy of the order has been attached to this email. To view your order onl…"
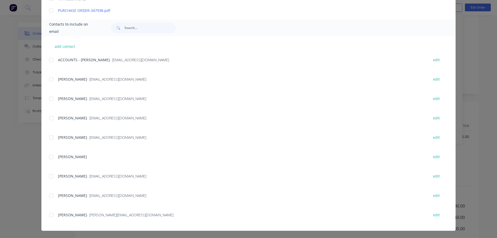
scroll to position [94, 0]
click at [51, 60] on div at bounding box center [51, 60] width 10 height 10
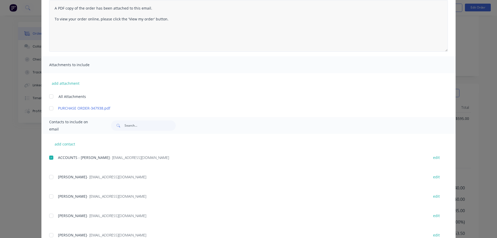
scroll to position [0, 0]
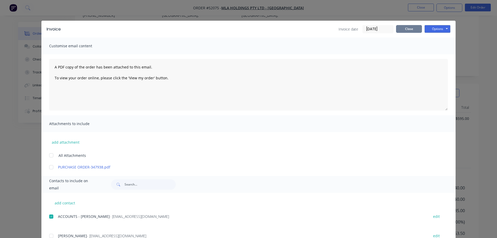
click at [408, 28] on button "Close" at bounding box center [409, 29] width 26 height 8
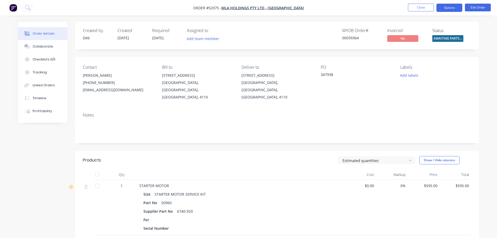
click at [450, 6] on button "Options" at bounding box center [450, 8] width 26 height 8
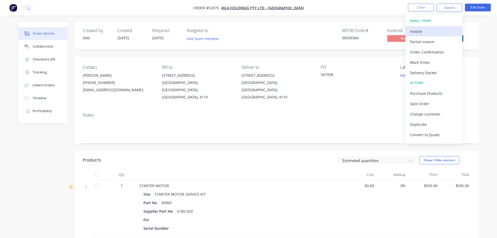
click at [414, 33] on div "Invoice" at bounding box center [434, 32] width 48 height 8
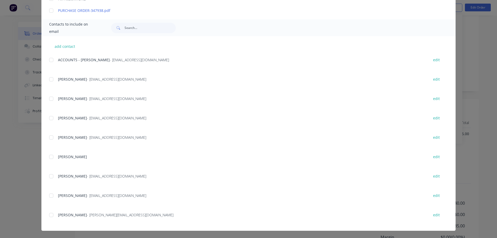
scroll to position [53, 0]
click at [53, 156] on div at bounding box center [51, 157] width 10 height 10
click at [50, 138] on div at bounding box center [51, 138] width 10 height 10
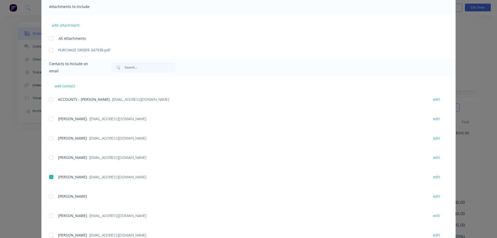
scroll to position [68, 0]
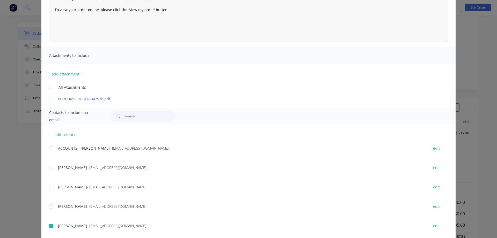
click at [51, 149] on div at bounding box center [51, 148] width 10 height 10
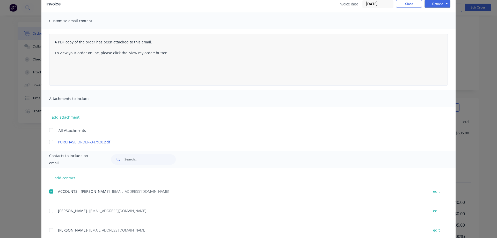
scroll to position [0, 0]
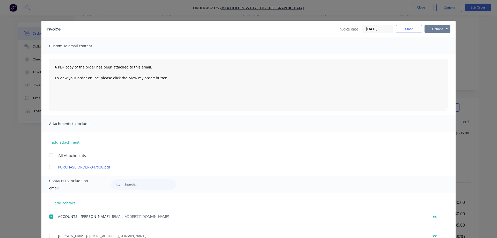
click at [440, 28] on button "Options" at bounding box center [438, 29] width 26 height 8
click at [436, 54] on button "Email" at bounding box center [441, 55] width 33 height 9
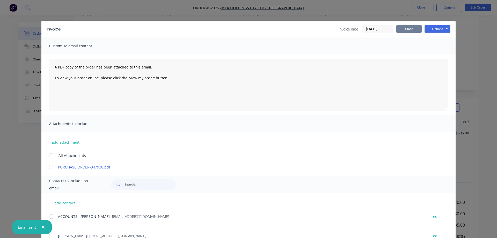
click at [405, 30] on button "Close" at bounding box center [409, 29] width 26 height 8
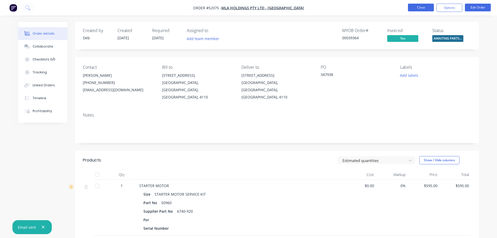
click at [420, 9] on button "Close" at bounding box center [421, 8] width 26 height 8
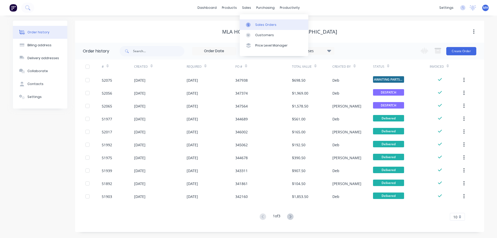
click at [258, 23] on div "Sales Orders" at bounding box center [265, 25] width 21 height 5
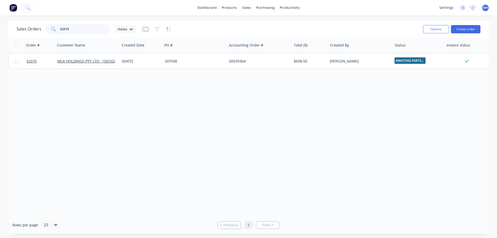
drag, startPoint x: 71, startPoint y: 30, endPoint x: 6, endPoint y: 28, distance: 64.3
click at [60, 28] on input "52075" at bounding box center [85, 29] width 50 height 10
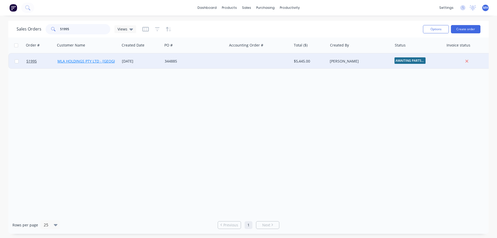
type input "51995"
click at [89, 62] on link "MLA HOLDINGS PTY LTD - [GEOGRAPHIC_DATA]" at bounding box center [97, 61] width 81 height 5
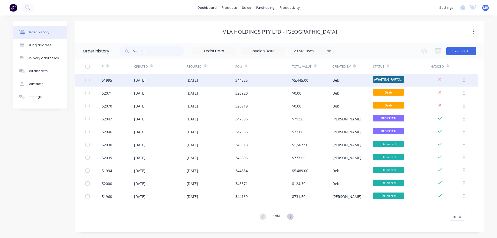
click at [165, 80] on div "[DATE]" at bounding box center [160, 80] width 53 height 13
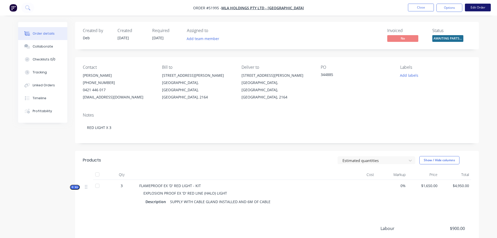
click at [478, 8] on button "Edit Order" at bounding box center [478, 8] width 26 height 8
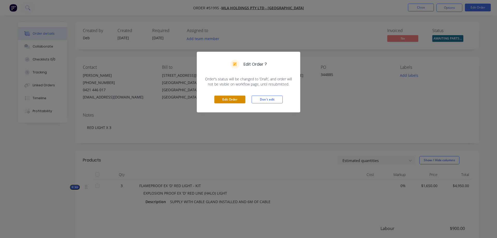
click at [231, 99] on button "Edit Order" at bounding box center [229, 100] width 31 height 8
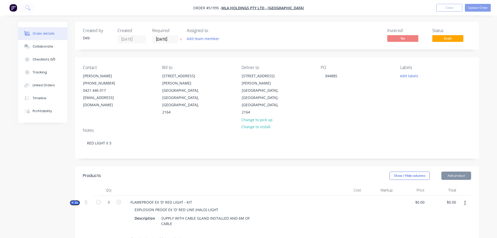
type input "$1,650.00"
type input "$4,950.00"
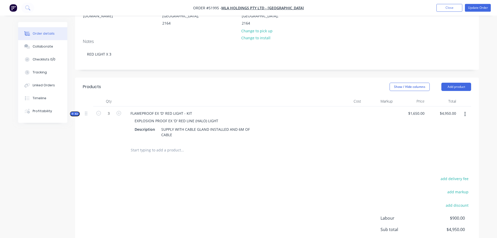
scroll to position [106, 0]
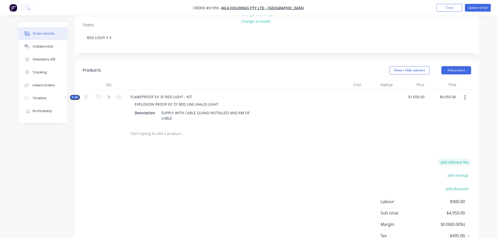
click at [462, 159] on button "add delivery fee" at bounding box center [454, 162] width 33 height 7
type input "45"
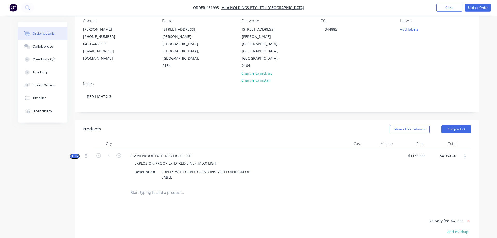
scroll to position [45, 0]
click at [41, 46] on div "Collaborate" at bounding box center [43, 46] width 20 height 5
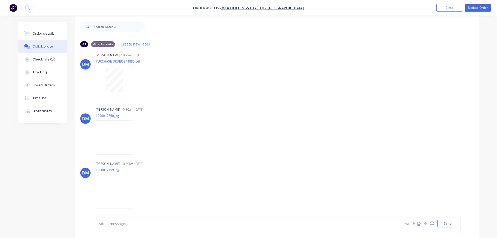
scroll to position [8, 0]
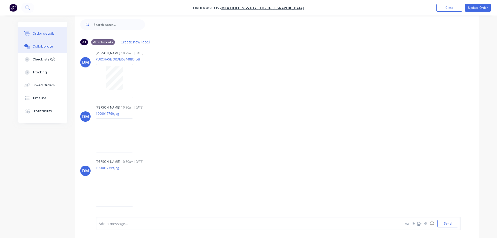
click at [31, 34] on div at bounding box center [27, 33] width 8 height 5
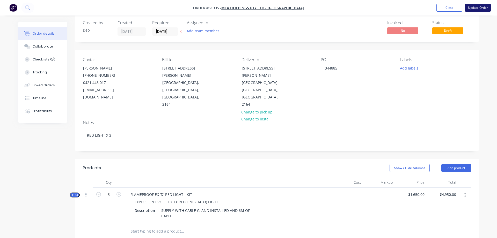
click at [478, 6] on button "Update Order" at bounding box center [478, 8] width 26 height 8
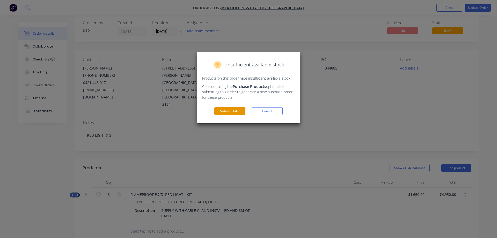
click at [225, 113] on button "Submit Order" at bounding box center [229, 111] width 31 height 8
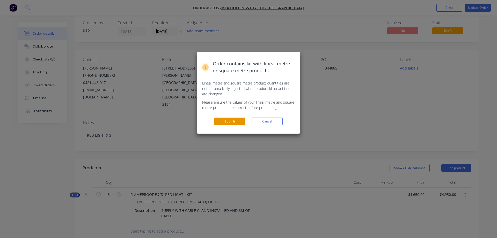
click at [225, 123] on button "Submit" at bounding box center [229, 122] width 31 height 8
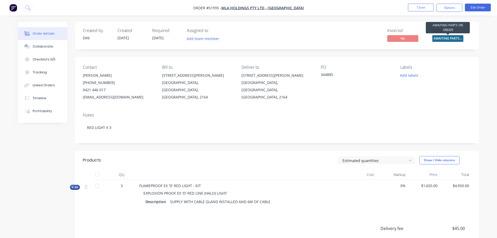
click at [445, 36] on span "AWAITING PARTS ..." at bounding box center [447, 38] width 31 height 6
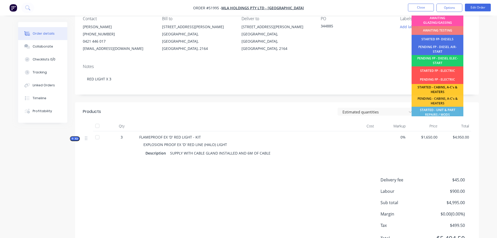
scroll to position [1, 0]
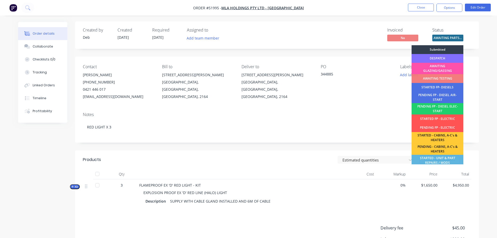
click at [438, 57] on div "DESPATCH" at bounding box center [438, 58] width 52 height 9
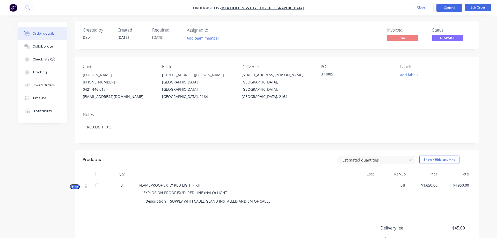
click at [449, 9] on button "Options" at bounding box center [450, 8] width 26 height 8
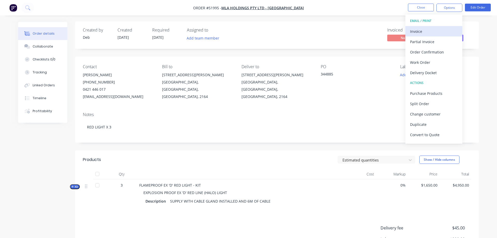
click at [413, 31] on div "Invoice" at bounding box center [434, 32] width 48 height 8
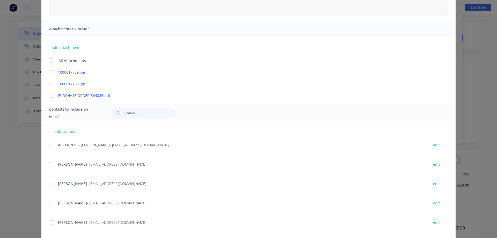
scroll to position [118, 0]
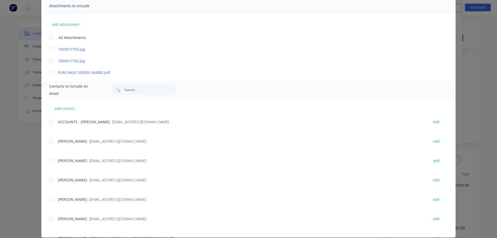
click at [51, 122] on div at bounding box center [51, 122] width 10 height 10
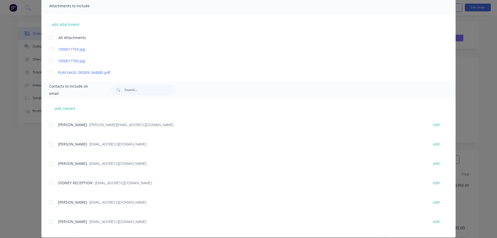
scroll to position [0, 0]
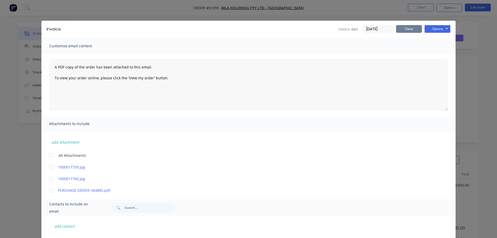
click at [408, 30] on button "Close" at bounding box center [409, 29] width 26 height 8
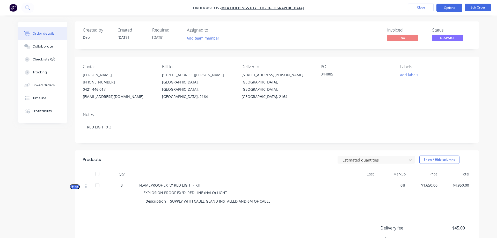
click at [448, 6] on button "Options" at bounding box center [450, 8] width 26 height 8
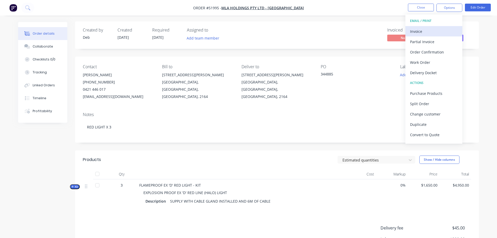
click at [428, 33] on div "Invoice" at bounding box center [434, 32] width 48 height 8
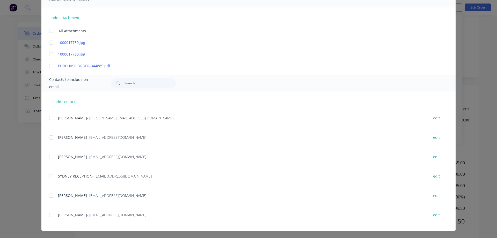
scroll to position [80, 0]
click at [53, 215] on div at bounding box center [51, 215] width 10 height 10
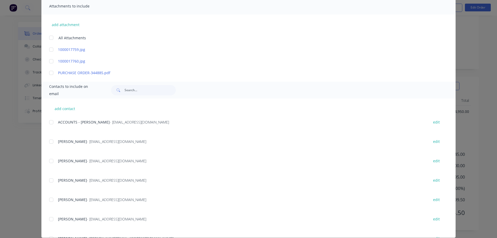
scroll to position [125, 0]
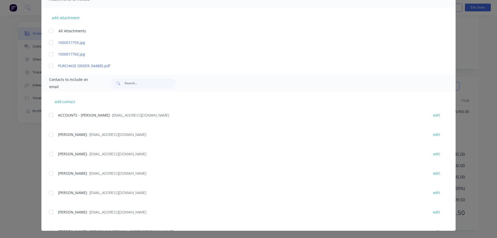
click at [52, 115] on div at bounding box center [51, 115] width 10 height 10
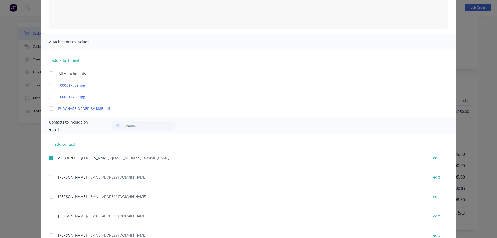
scroll to position [7, 0]
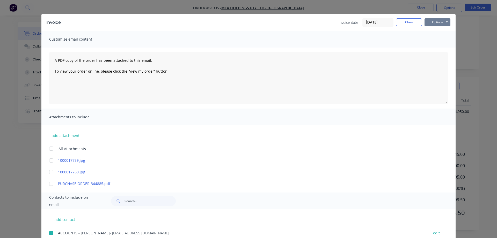
click at [433, 19] on button "Options" at bounding box center [438, 22] width 26 height 8
click at [440, 50] on button "Email" at bounding box center [441, 48] width 33 height 9
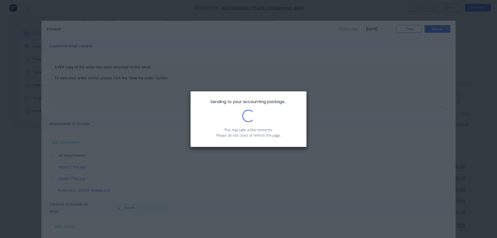
scroll to position [53, 0]
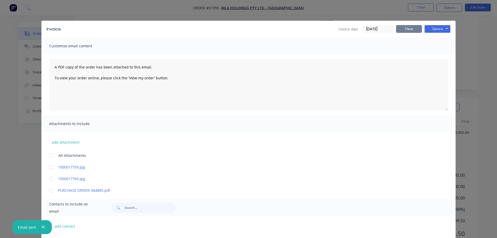
click at [414, 28] on button "Close" at bounding box center [409, 29] width 26 height 8
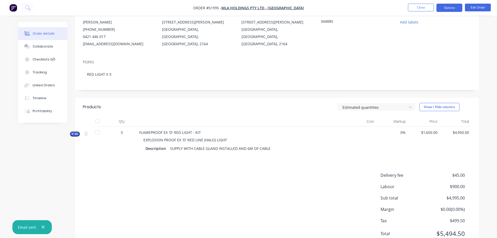
click at [448, 7] on button "Options" at bounding box center [450, 8] width 26 height 8
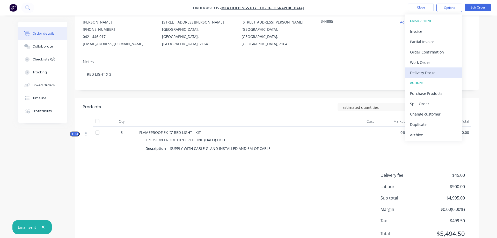
click at [431, 72] on div "Delivery Docket" at bounding box center [434, 73] width 48 height 8
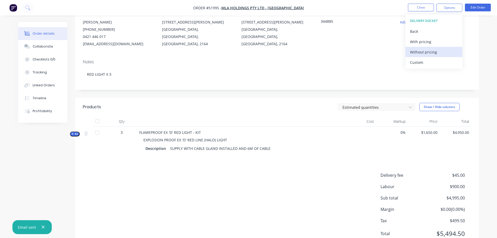
click at [427, 53] on div "Without pricing" at bounding box center [434, 52] width 48 height 8
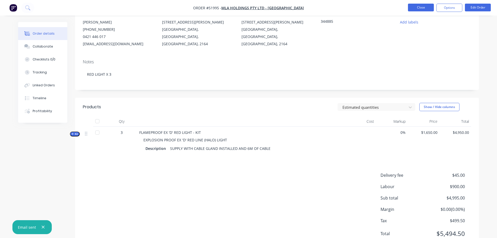
click at [426, 9] on button "Close" at bounding box center [421, 8] width 26 height 8
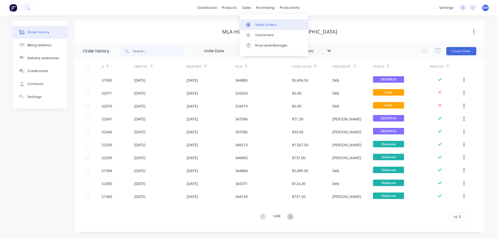
click at [260, 26] on div "Sales Orders" at bounding box center [265, 25] width 21 height 5
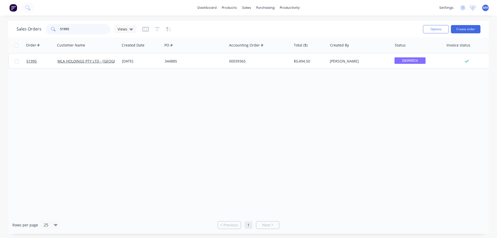
drag, startPoint x: 76, startPoint y: 33, endPoint x: 30, endPoint y: 28, distance: 46.3
click at [60, 28] on input "51995" at bounding box center [85, 29] width 50 height 10
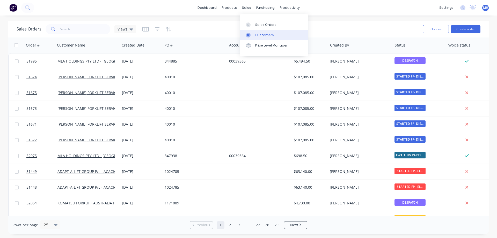
click at [250, 38] on link "Customers" at bounding box center [274, 35] width 69 height 10
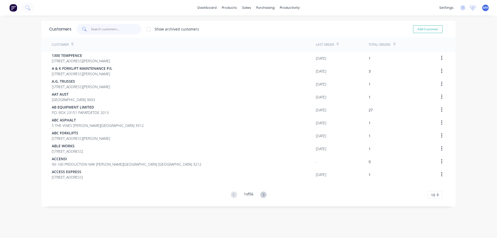
click at [113, 30] on input "text" at bounding box center [116, 29] width 50 height 10
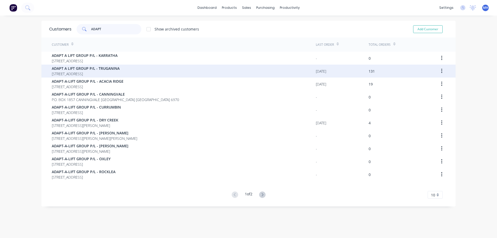
type input "ADAPT"
click at [68, 69] on span "ADAPT A LIFT GROUP P/L - TRUGANINA" at bounding box center [86, 68] width 68 height 5
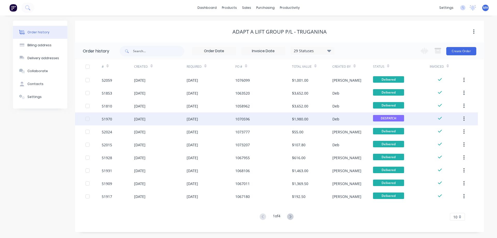
click at [169, 122] on div "[DATE]" at bounding box center [160, 119] width 53 height 13
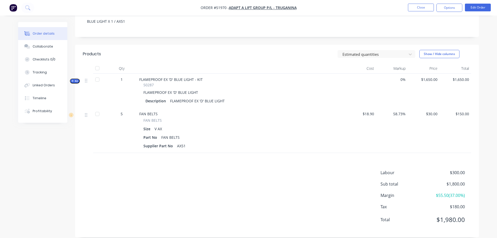
scroll to position [106, 0]
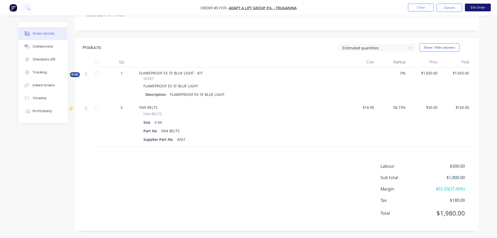
click at [481, 8] on button "Edit Order" at bounding box center [478, 8] width 26 height 8
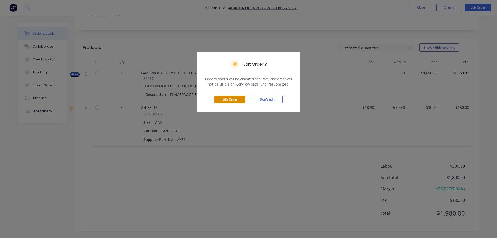
drag, startPoint x: 233, startPoint y: 101, endPoint x: 230, endPoint y: 101, distance: 2.8
click at [233, 101] on button "Edit Order" at bounding box center [229, 100] width 31 height 8
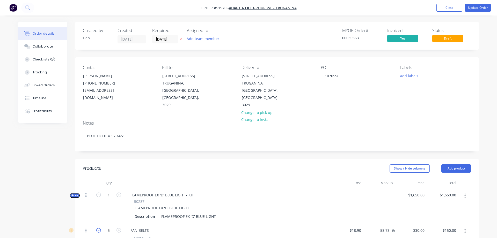
click at [98, 228] on icon "button" at bounding box center [98, 230] width 5 height 5
type input "4"
type input "$120.00"
click at [98, 228] on icon "button" at bounding box center [98, 230] width 5 height 5
type input "3"
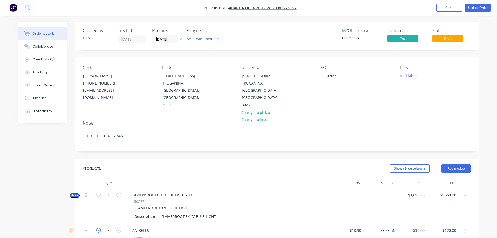
type input "$90.00"
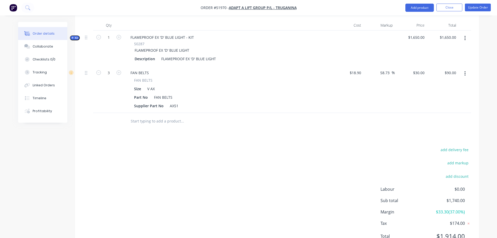
scroll to position [158, 0]
click at [461, 146] on button "add delivery fee" at bounding box center [454, 149] width 33 height 7
type input "25"
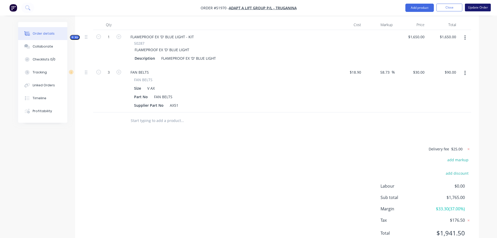
click at [479, 10] on button "Update Order" at bounding box center [478, 8] width 26 height 8
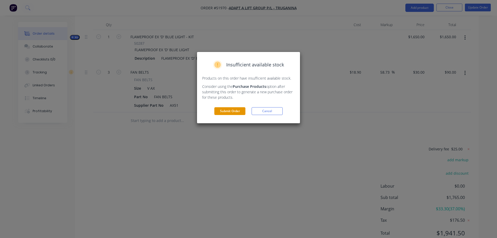
click at [235, 112] on button "Submit Order" at bounding box center [229, 111] width 31 height 8
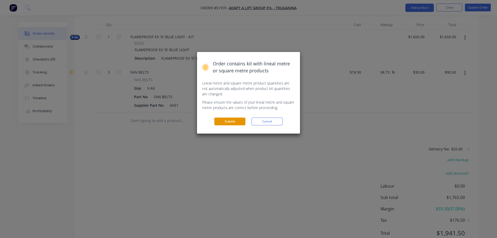
click at [232, 122] on button "Submit" at bounding box center [229, 122] width 31 height 8
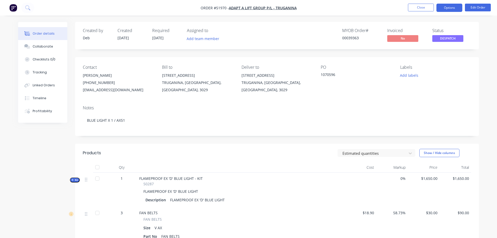
click at [450, 10] on button "Options" at bounding box center [450, 8] width 26 height 8
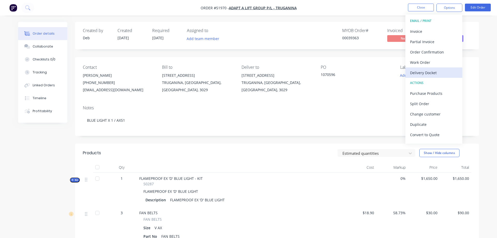
click at [432, 71] on div "Delivery Docket" at bounding box center [434, 73] width 48 height 8
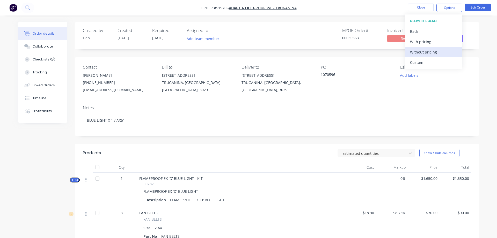
click at [430, 53] on div "Without pricing" at bounding box center [434, 52] width 48 height 8
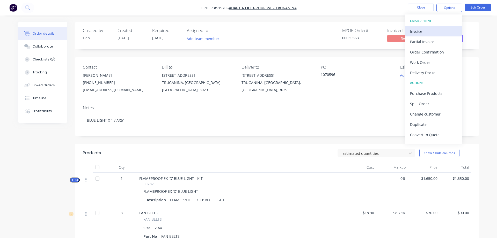
click at [407, 26] on button "Invoice" at bounding box center [434, 31] width 57 height 10
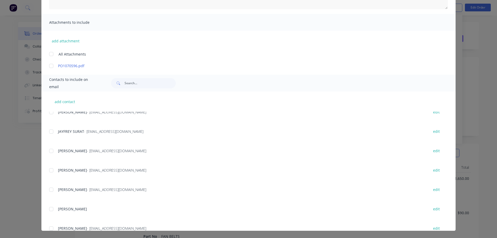
scroll to position [269, 0]
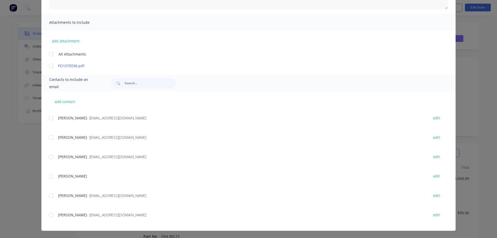
click at [52, 214] on div at bounding box center [51, 215] width 10 height 10
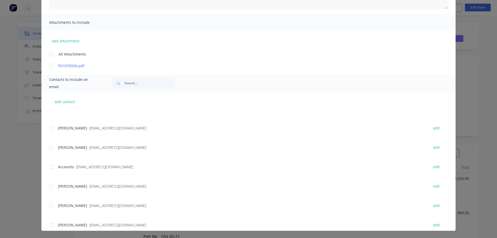
scroll to position [59, 0]
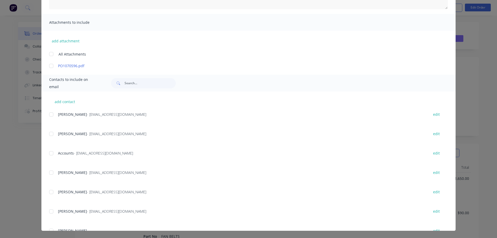
click at [52, 155] on div at bounding box center [51, 153] width 10 height 10
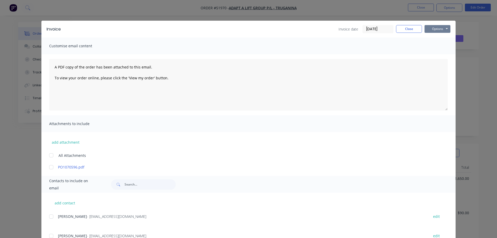
click at [436, 28] on button "Options" at bounding box center [438, 29] width 26 height 8
click at [440, 58] on button "Email" at bounding box center [441, 55] width 33 height 9
click at [404, 25] on button "Close" at bounding box center [409, 29] width 26 height 8
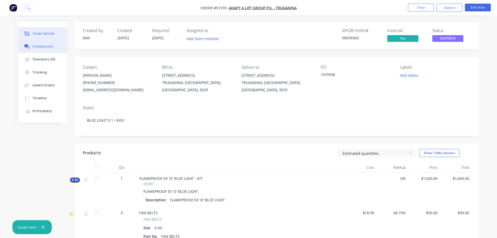
click at [44, 49] on button "Collaborate" at bounding box center [42, 46] width 49 height 13
